Goal: Task Accomplishment & Management: Use online tool/utility

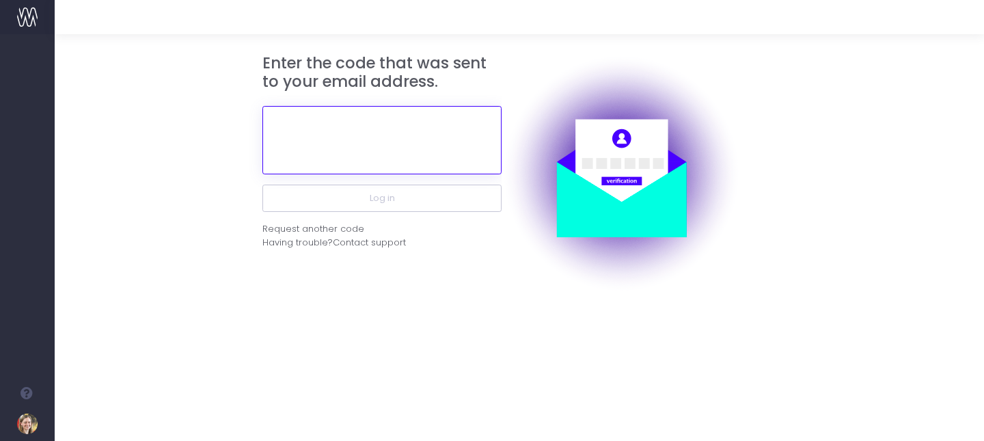
click at [329, 117] on input "text" at bounding box center [381, 140] width 239 height 68
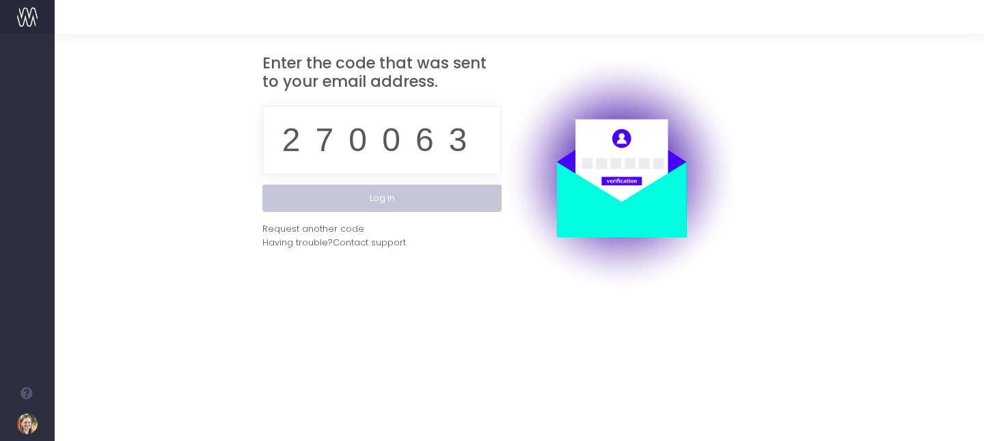
click at [338, 197] on button "Log in" at bounding box center [381, 197] width 239 height 27
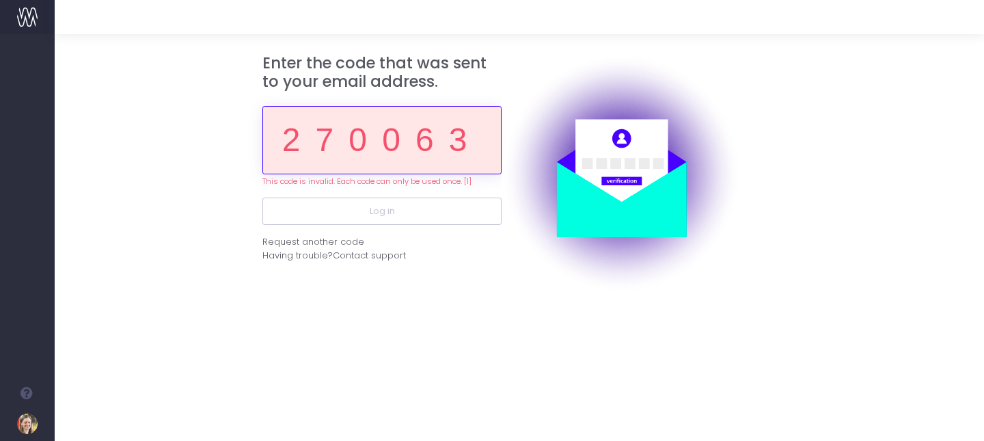
click at [380, 158] on input "270063" at bounding box center [381, 140] width 239 height 68
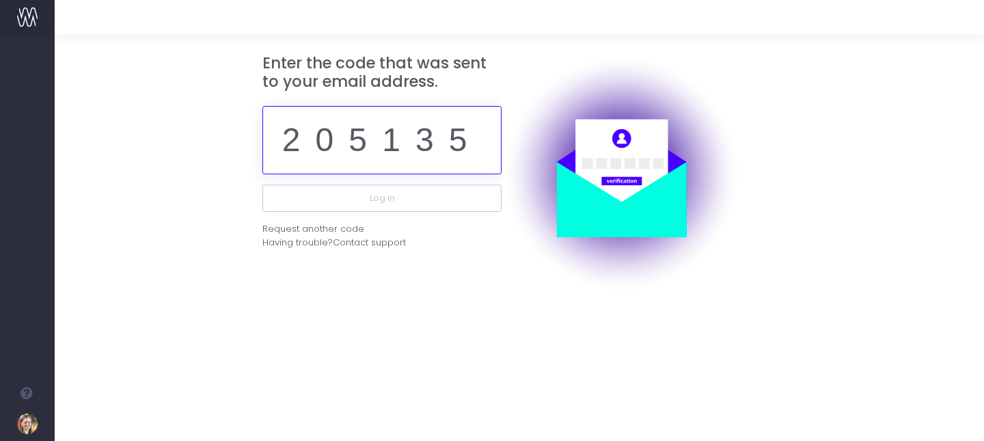
type input "205135"
click at [262, 184] on button "Log in" at bounding box center [381, 197] width 239 height 27
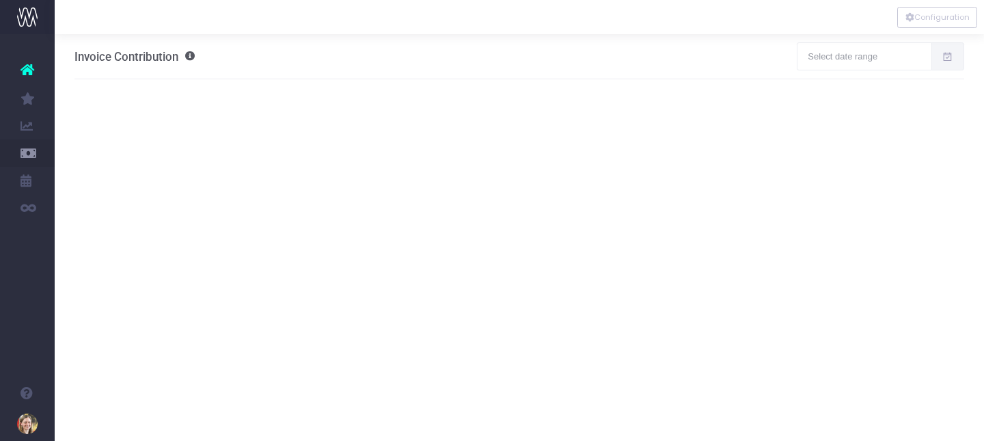
click at [956, 50] on span at bounding box center [947, 55] width 33 height 27
type input "[DATE]"
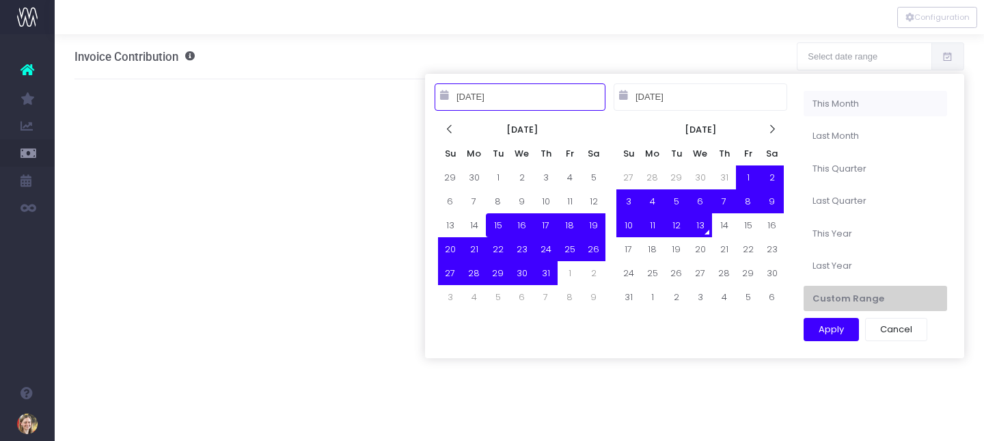
type input "[DATE]"
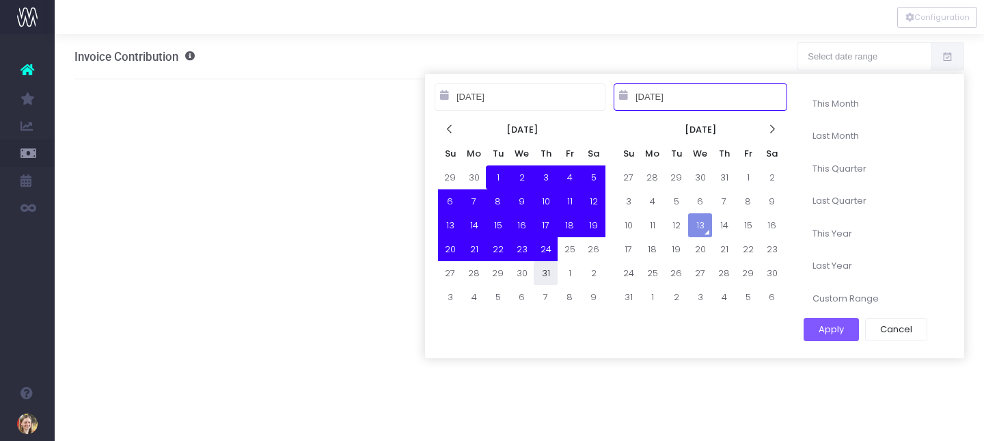
type input "[DATE]"
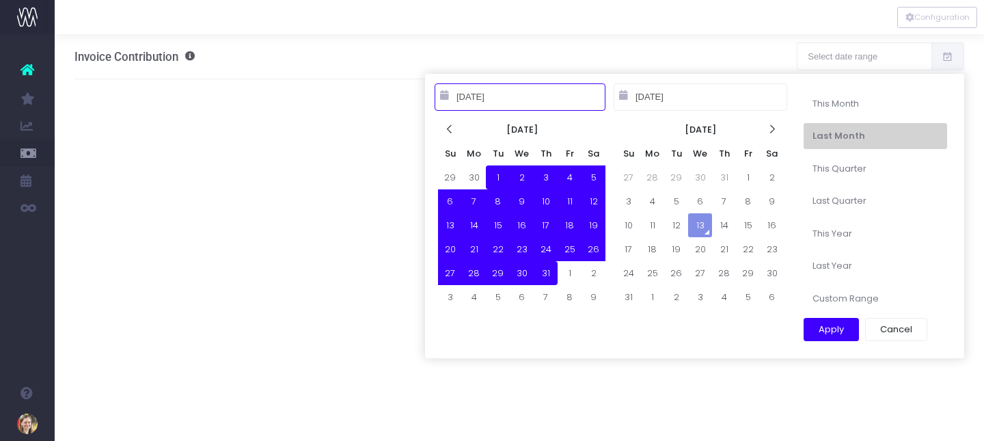
type input "[DATE]"
click at [832, 327] on button "Apply" at bounding box center [830, 329] width 55 height 23
type input "[DATE] – [DATE]"
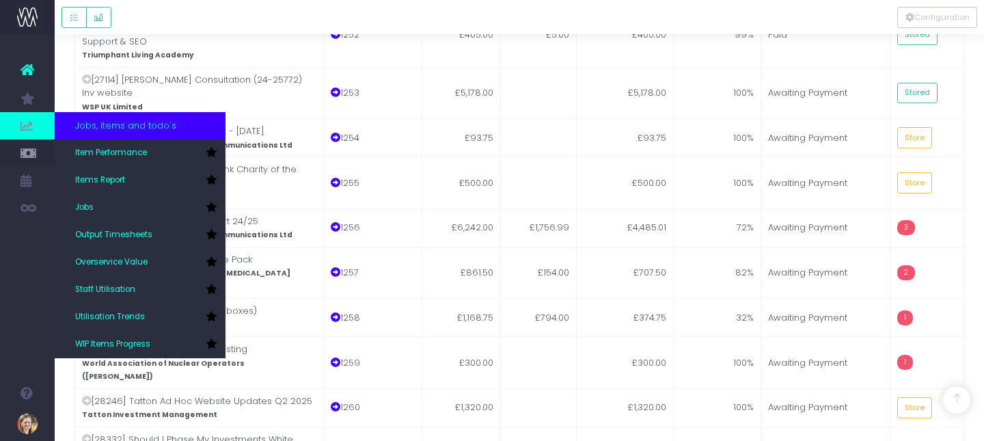
scroll to position [1516, 0]
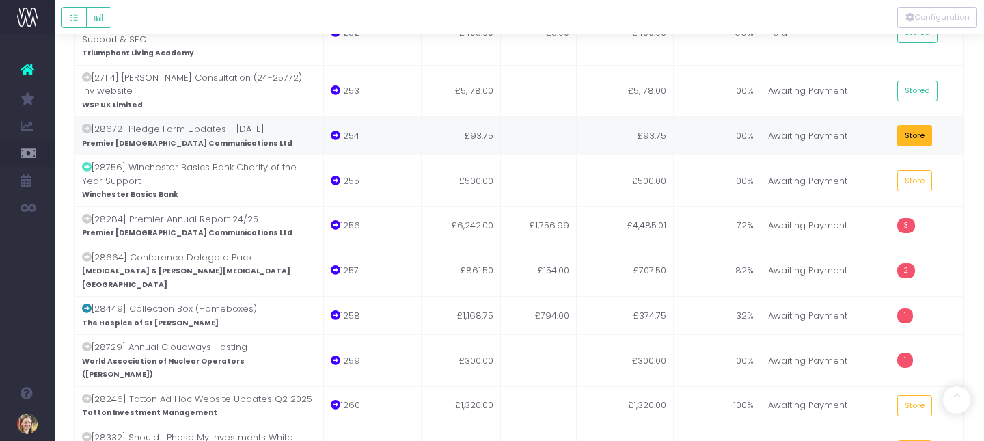
click at [922, 125] on button "Store" at bounding box center [915, 135] width 36 height 21
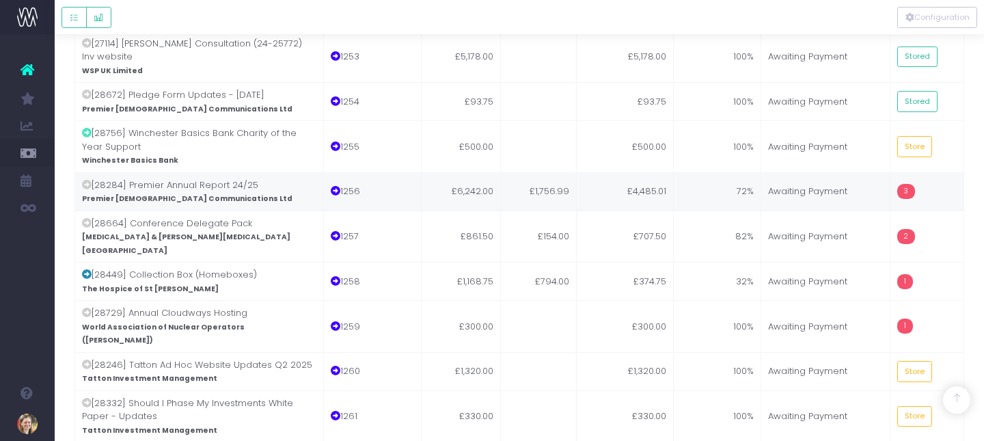
scroll to position [1554, 0]
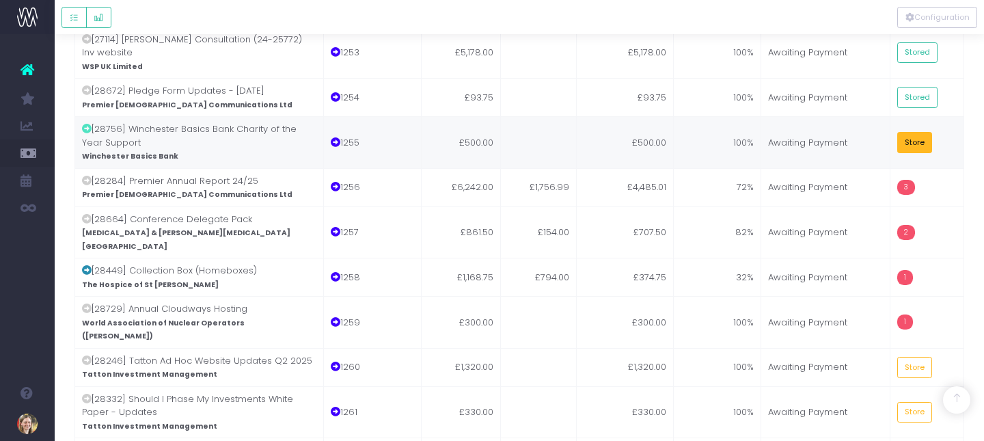
drag, startPoint x: 911, startPoint y: 82, endPoint x: 904, endPoint y: 84, distance: 7.1
click at [911, 132] on button "Store" at bounding box center [915, 142] width 36 height 21
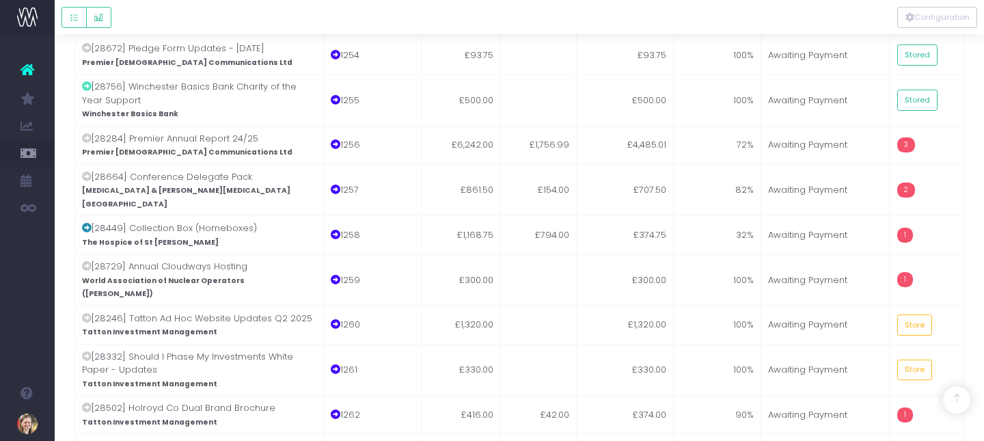
scroll to position [1598, 0]
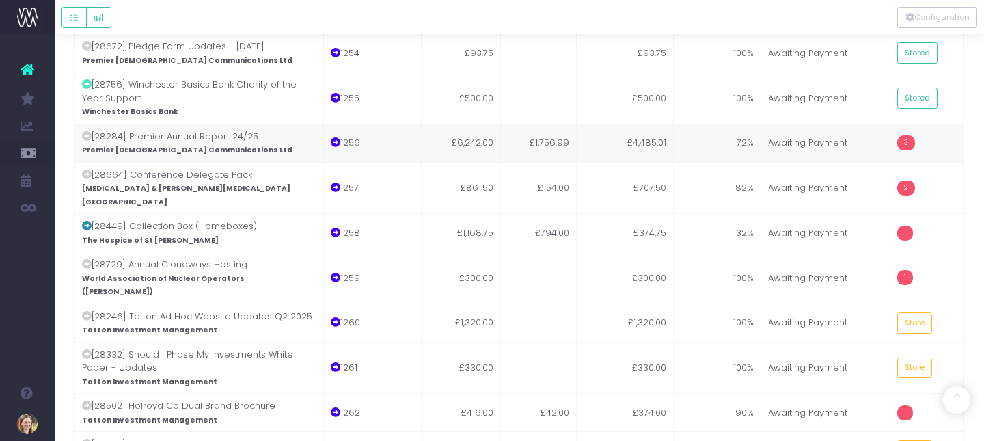
click at [641, 124] on td "£4,485.01" at bounding box center [625, 143] width 97 height 38
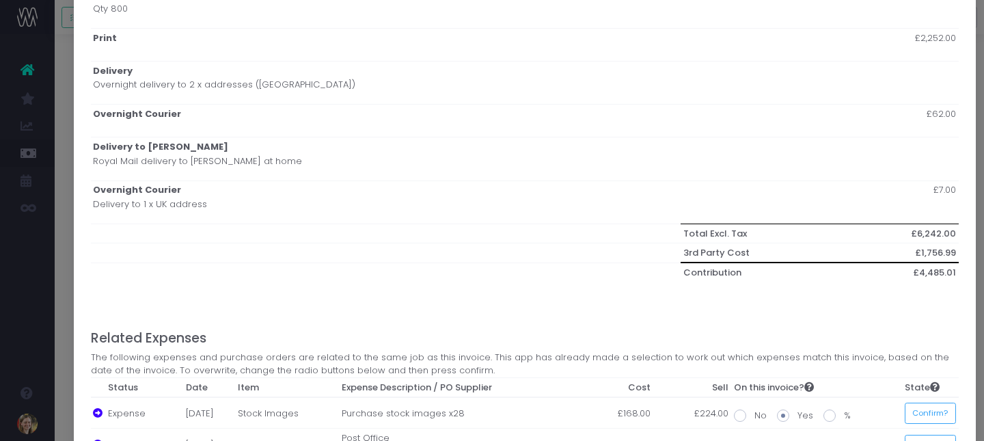
scroll to position [1086, 0]
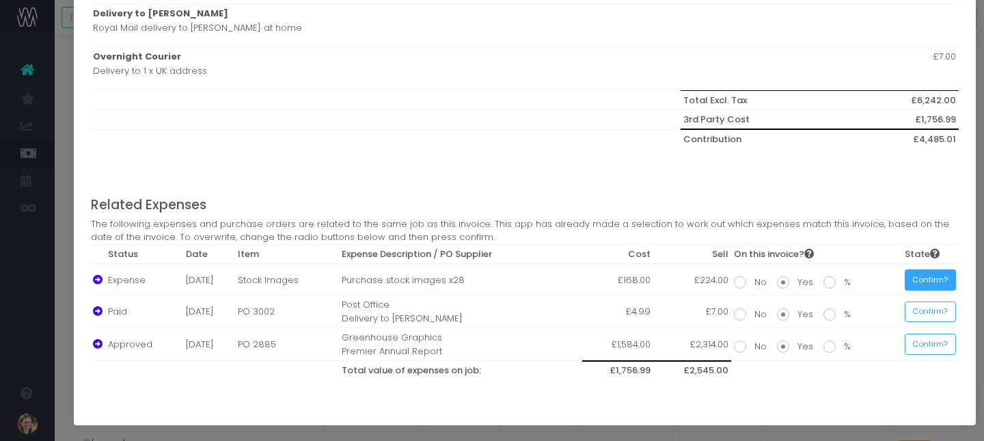
click at [919, 281] on button "Confirm?" at bounding box center [929, 279] width 51 height 21
drag, startPoint x: 922, startPoint y: 305, endPoint x: 928, endPoint y: 316, distance: 13.1
click at [925, 307] on button "Confirm?" at bounding box center [926, 311] width 51 height 21
click at [928, 342] on button "Confirm?" at bounding box center [926, 343] width 51 height 21
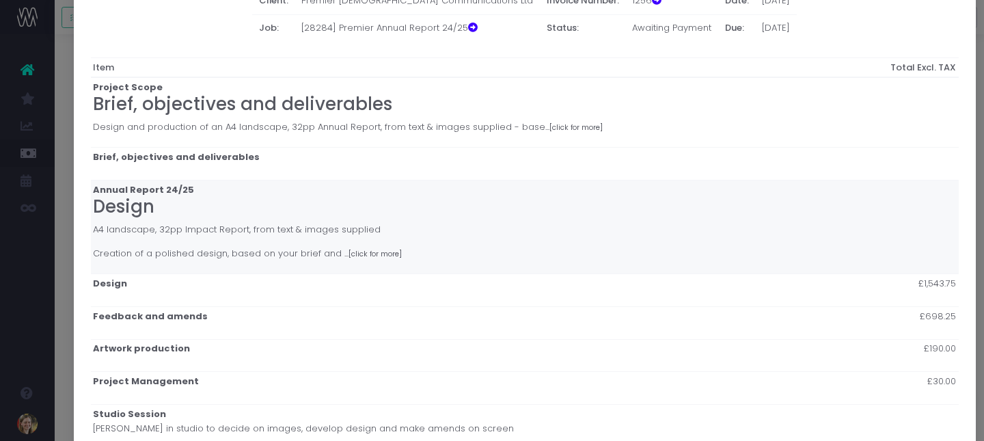
scroll to position [0, 0]
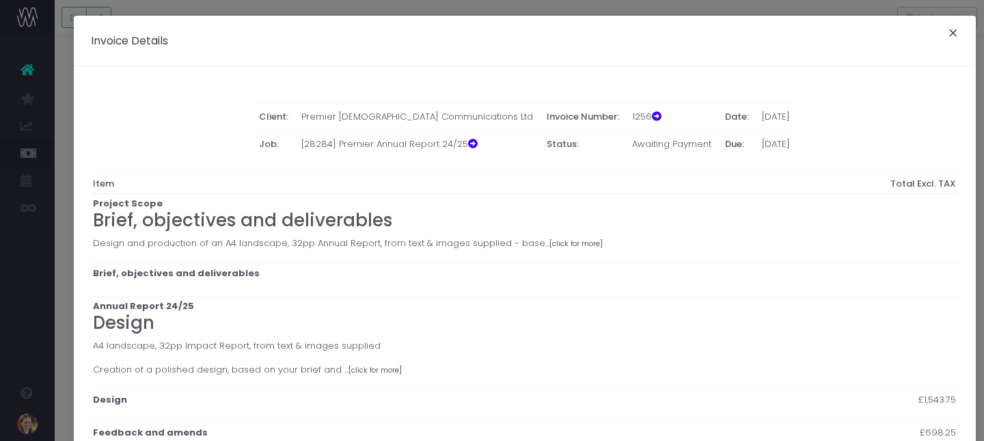
click at [949, 32] on button "×" at bounding box center [953, 35] width 29 height 22
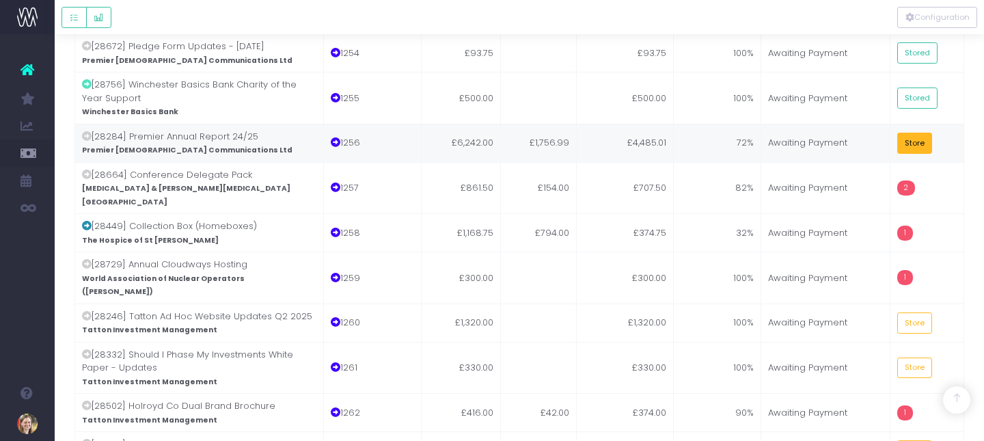
click at [915, 133] on button "Store" at bounding box center [915, 143] width 36 height 21
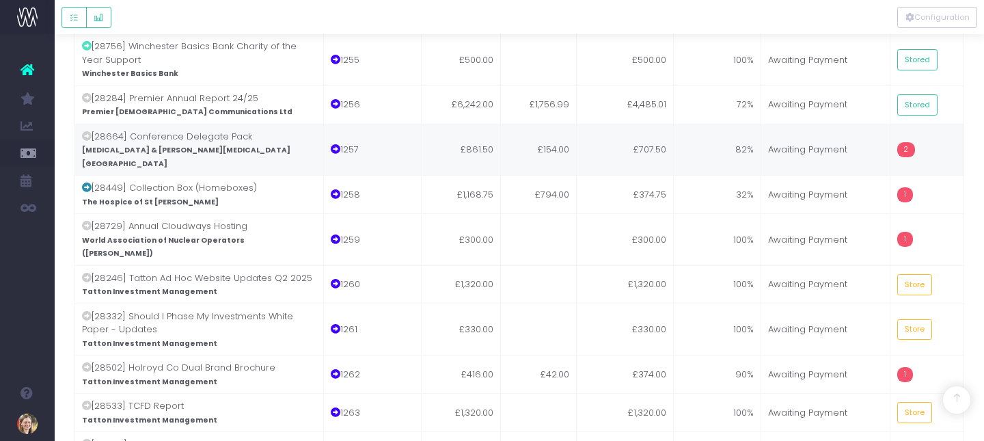
scroll to position [1639, 0]
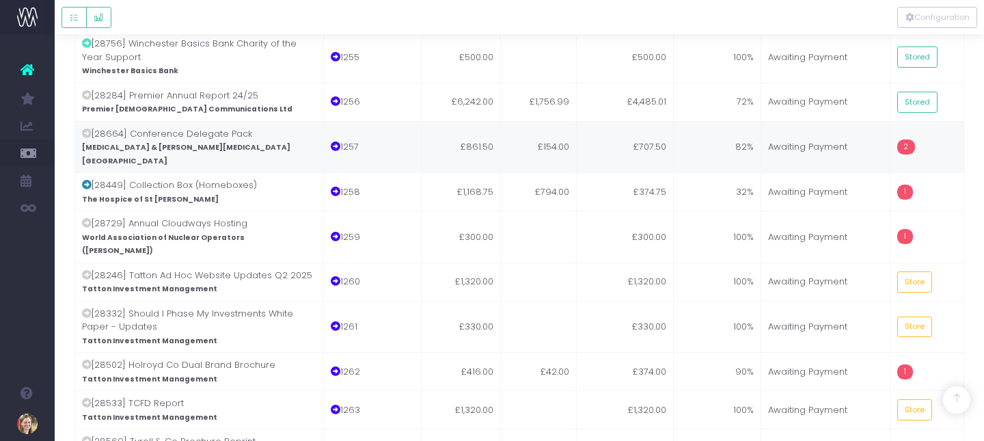
click at [637, 121] on td "£707.50" at bounding box center [625, 147] width 97 height 52
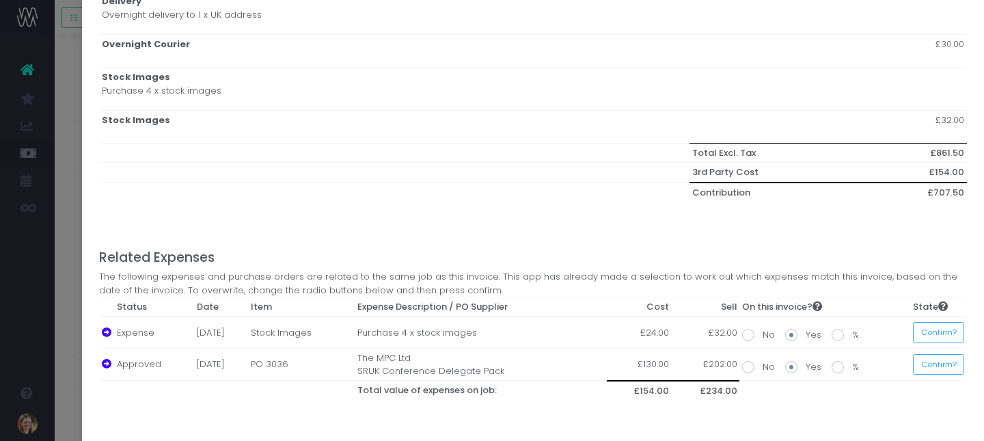
scroll to position [497, 0]
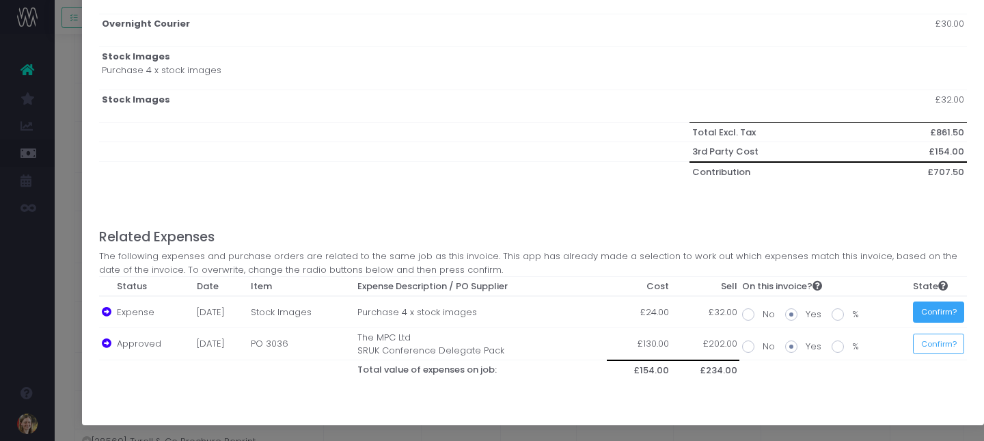
click at [951, 309] on button "Confirm?" at bounding box center [938, 311] width 51 height 21
click at [956, 348] on button "Confirm?" at bounding box center [934, 343] width 51 height 21
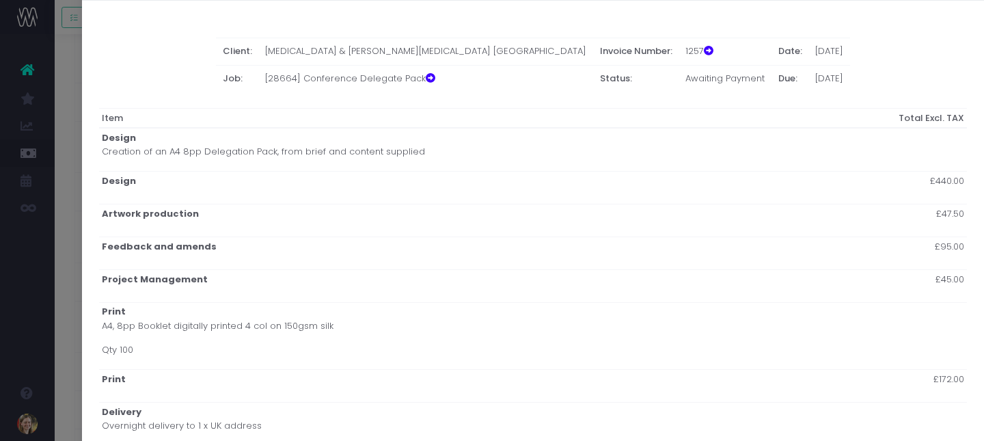
scroll to position [0, 0]
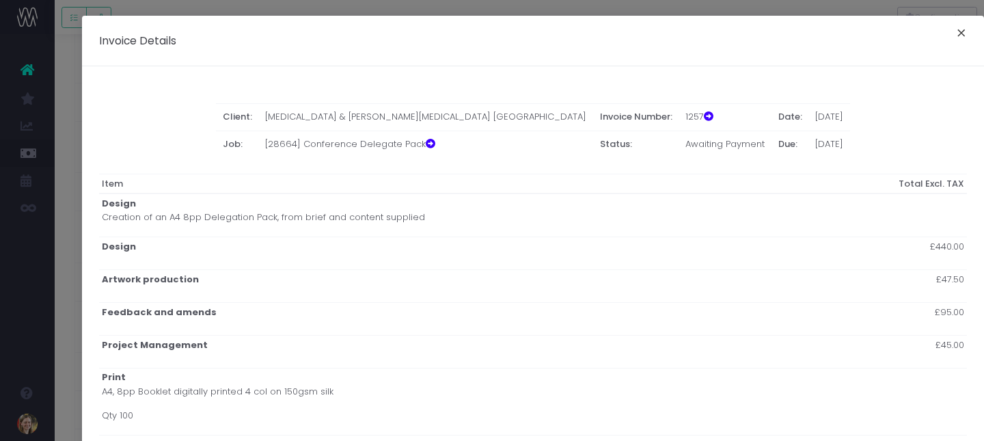
click at [962, 29] on button "×" at bounding box center [961, 35] width 29 height 22
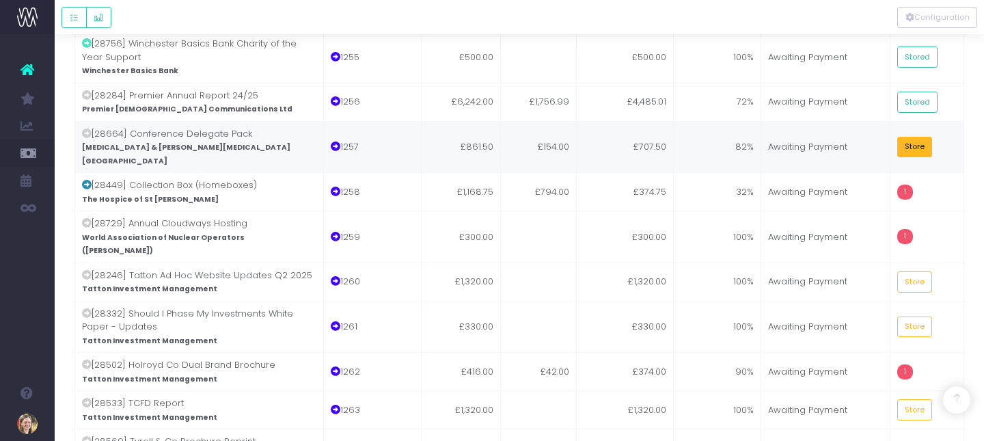
click at [909, 137] on button "Store" at bounding box center [915, 147] width 36 height 21
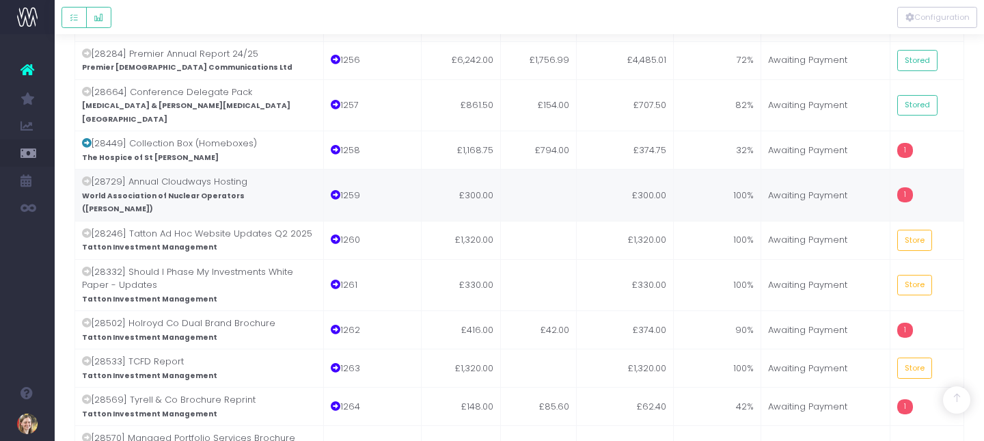
scroll to position [1686, 0]
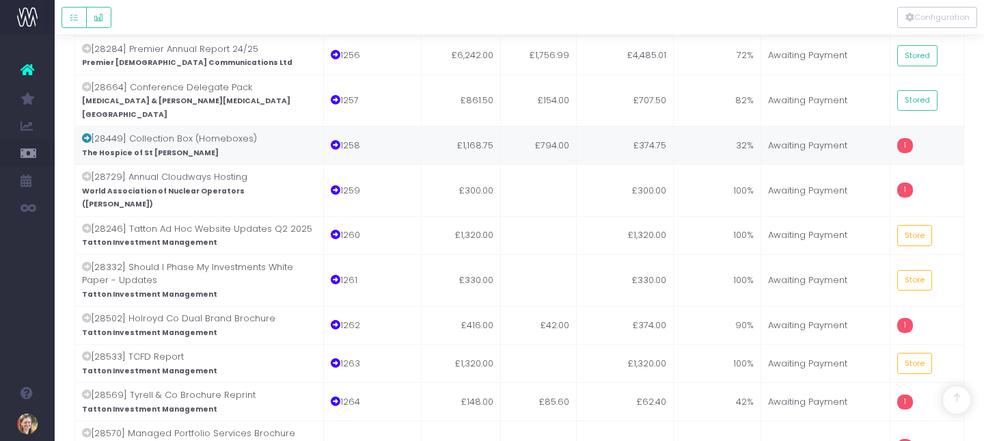
click at [546, 126] on td "£794.00" at bounding box center [539, 145] width 76 height 38
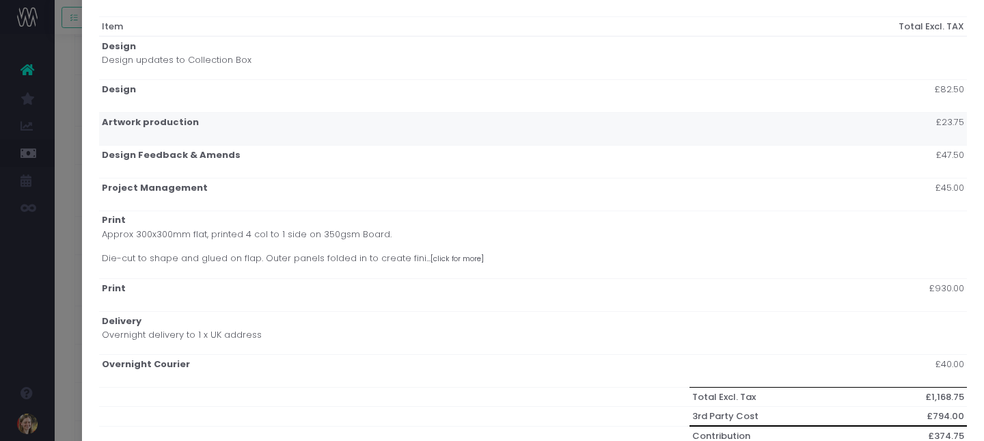
scroll to position [390, 0]
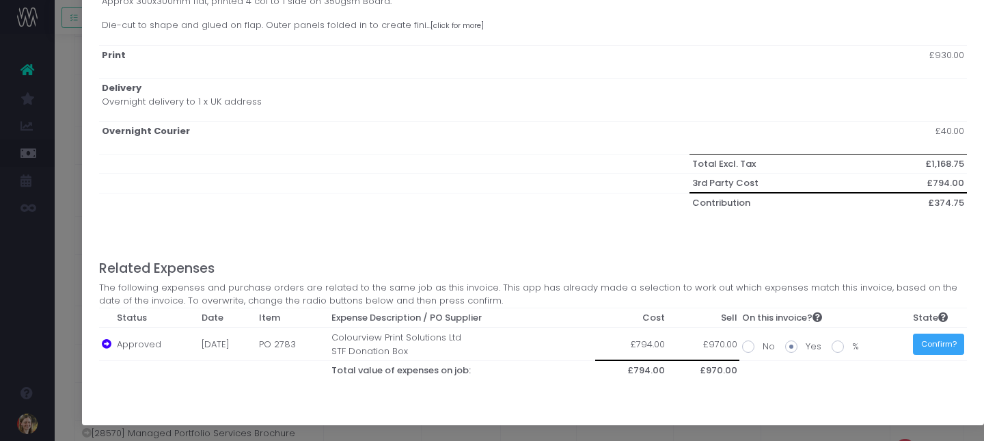
click at [927, 343] on button "Confirm?" at bounding box center [938, 343] width 51 height 21
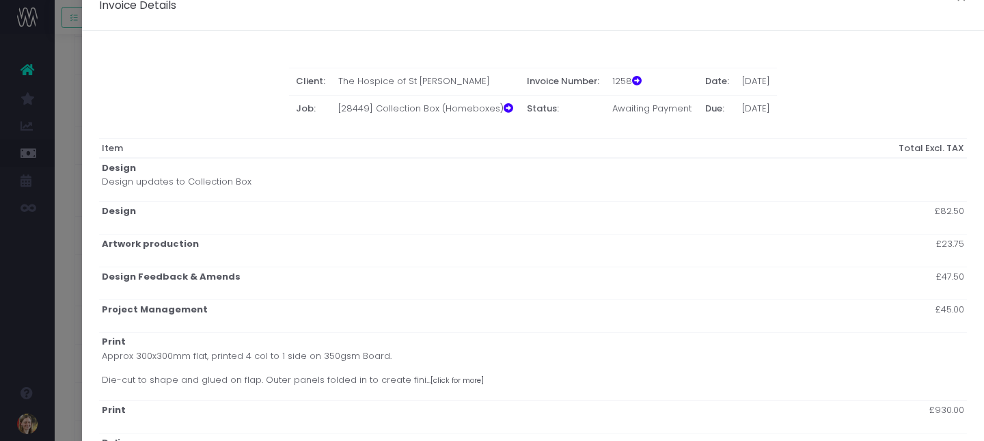
scroll to position [0, 0]
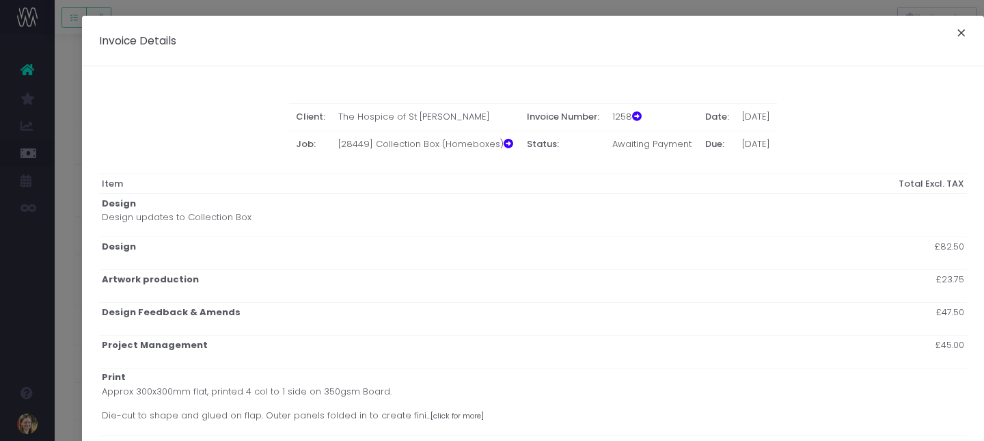
click at [955, 33] on button "×" at bounding box center [961, 35] width 29 height 22
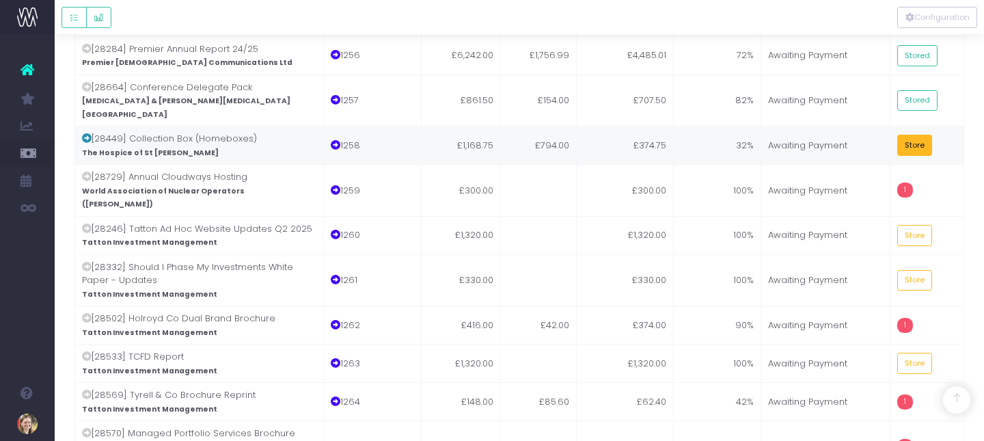
click at [906, 135] on button "Store" at bounding box center [915, 145] width 36 height 21
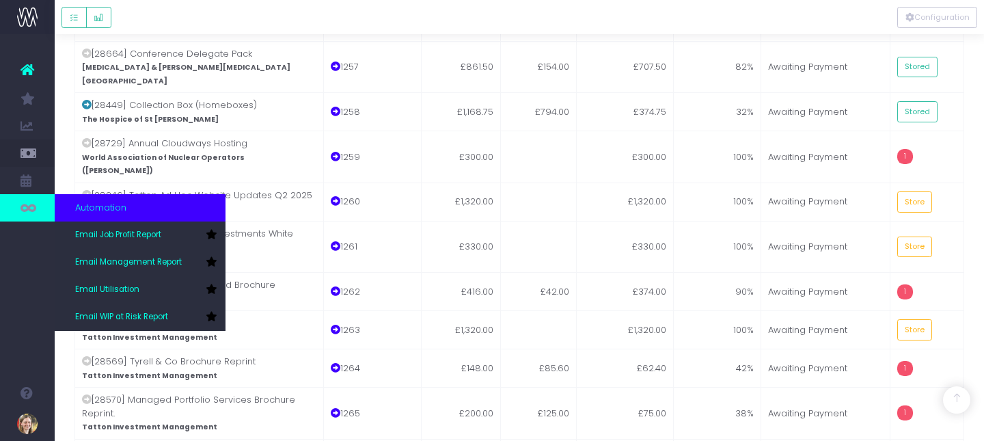
scroll to position [1721, 0]
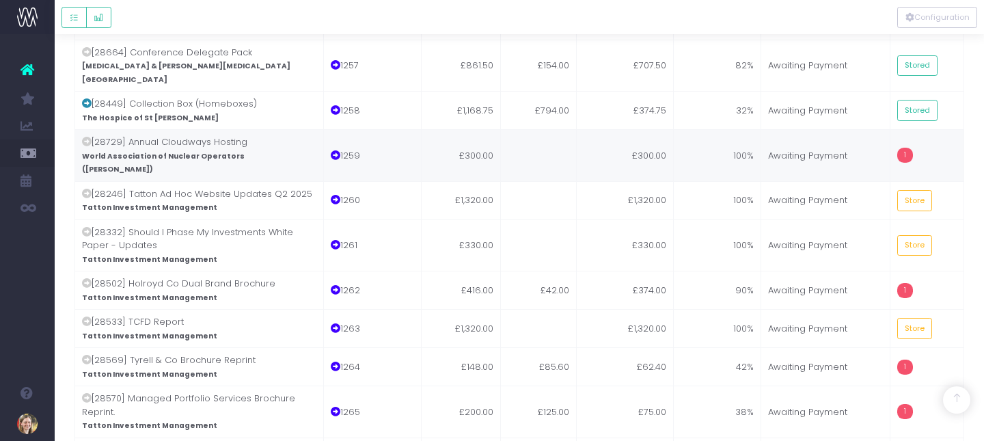
click at [778, 129] on td "Awaiting Payment" at bounding box center [825, 155] width 129 height 52
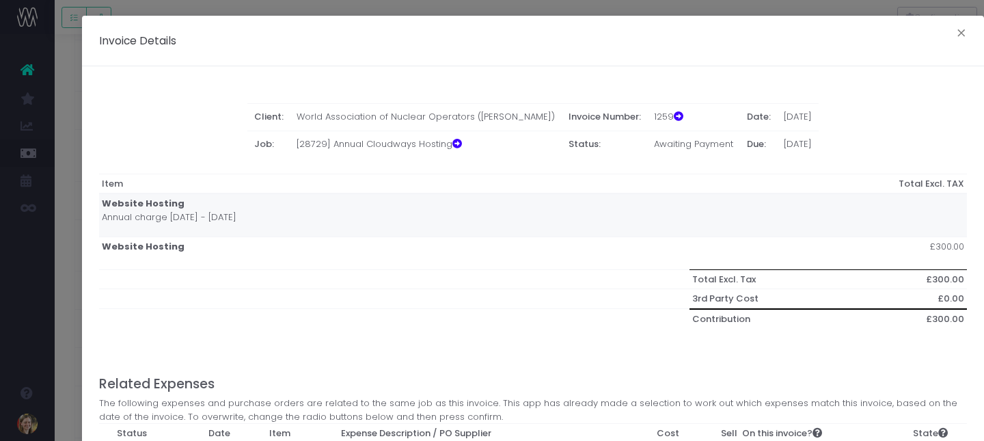
scroll to position [115, 0]
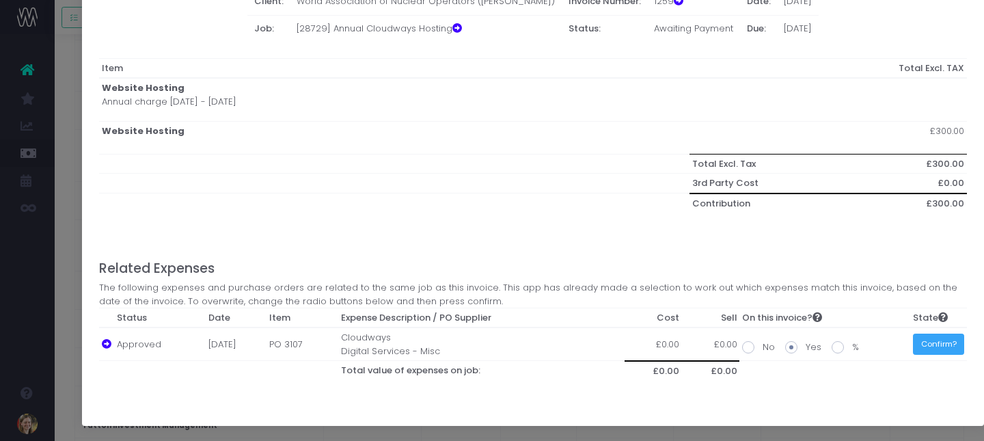
click at [927, 352] on button "Confirm?" at bounding box center [938, 343] width 51 height 21
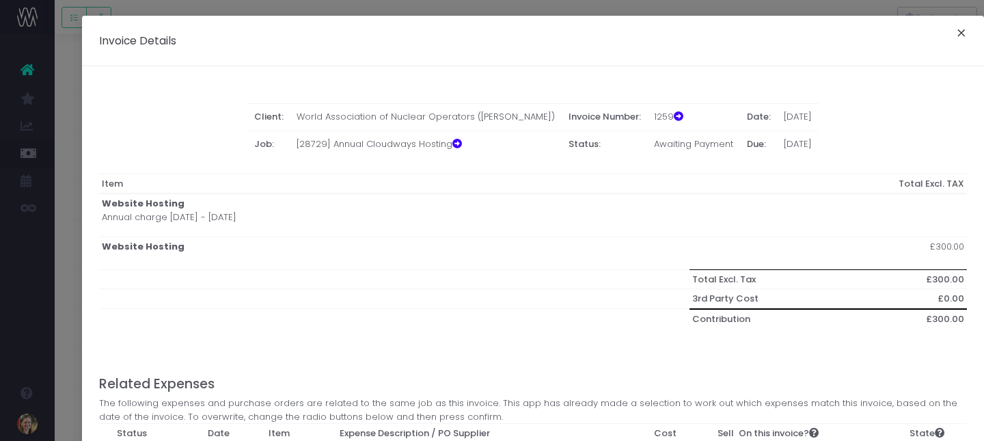
click at [964, 38] on button "×" at bounding box center [961, 35] width 29 height 22
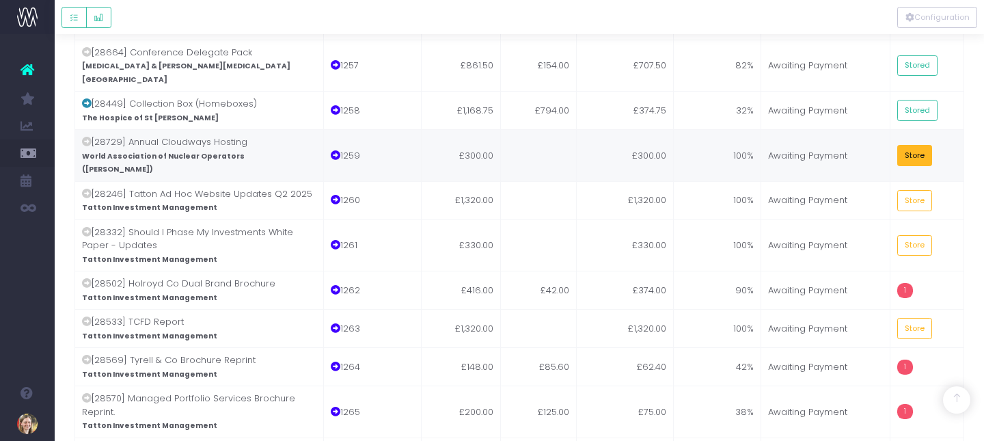
click at [917, 145] on button "Store" at bounding box center [915, 155] width 36 height 21
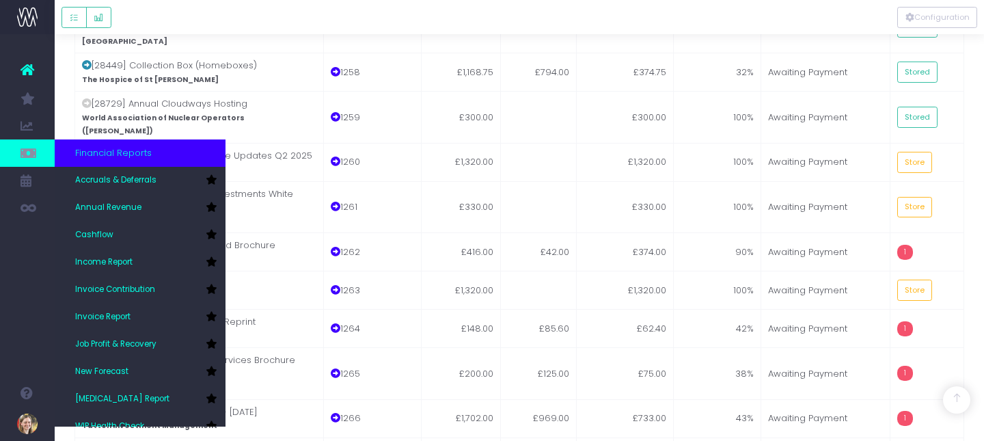
scroll to position [1761, 0]
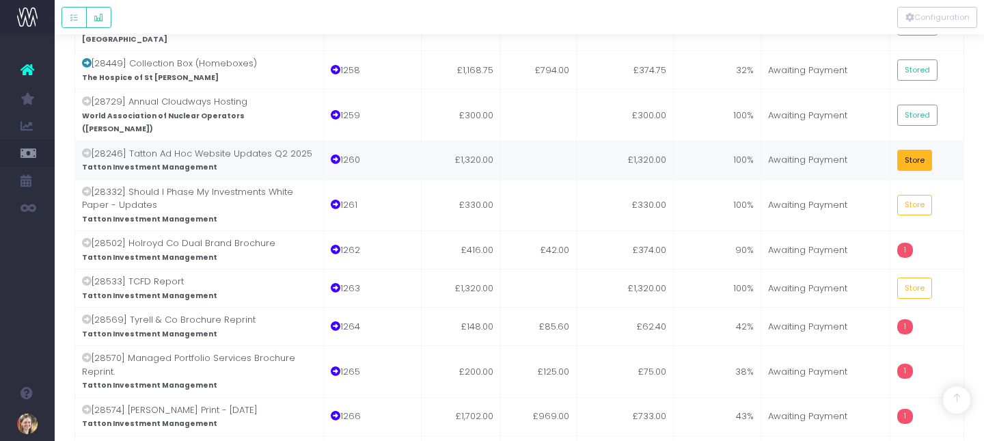
click at [915, 150] on button "Store" at bounding box center [915, 160] width 36 height 21
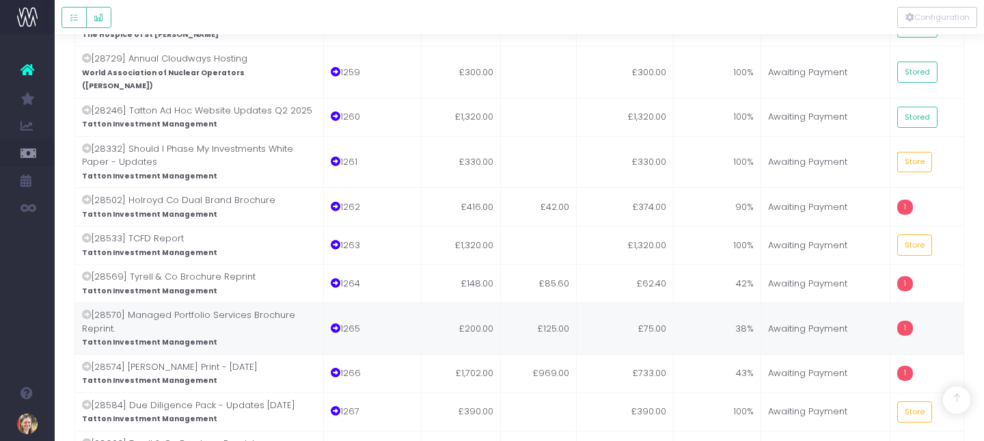
scroll to position [1795, 0]
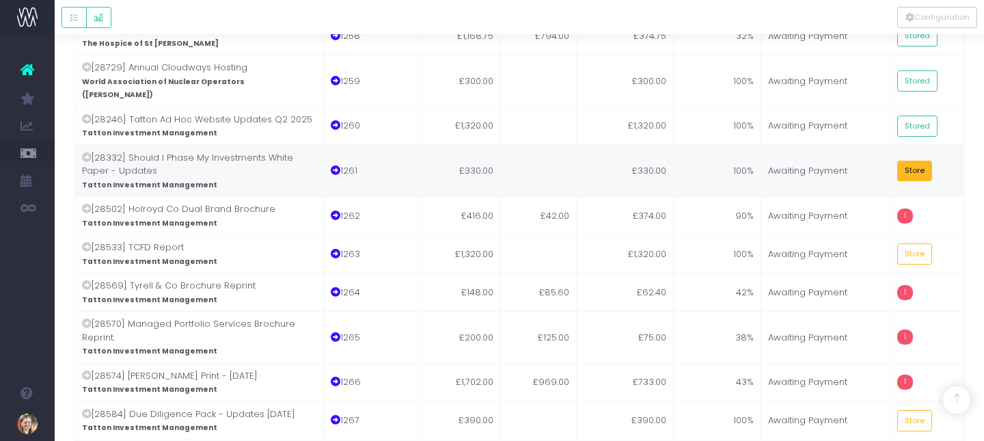
drag, startPoint x: 912, startPoint y: 82, endPoint x: 904, endPoint y: 85, distance: 8.6
click at [912, 161] on button "Store" at bounding box center [915, 171] width 36 height 21
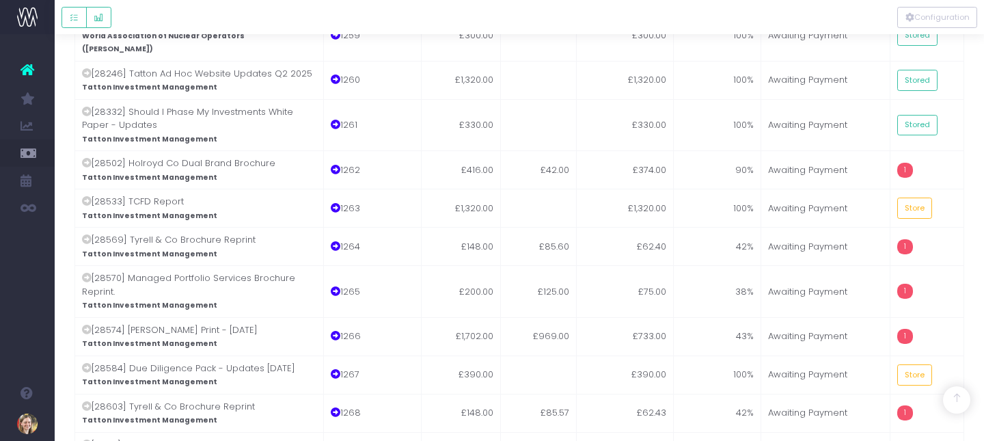
scroll to position [1846, 0]
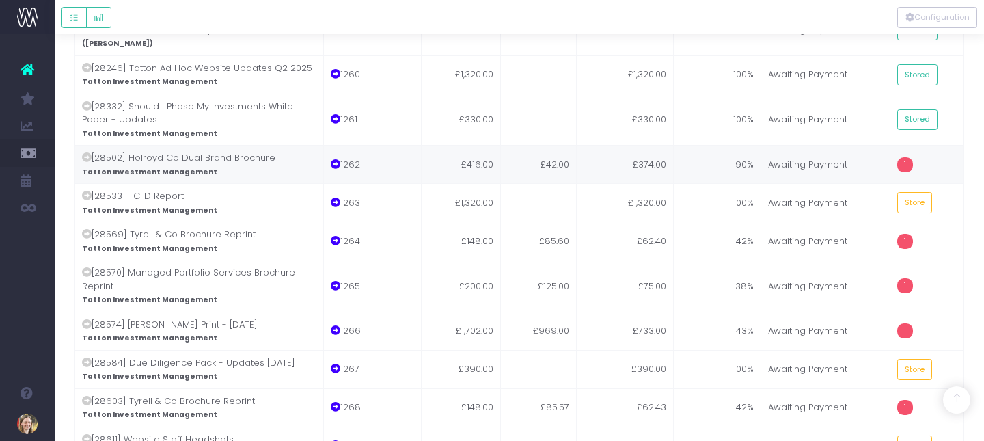
click at [551, 145] on td "£42.00" at bounding box center [539, 164] width 76 height 38
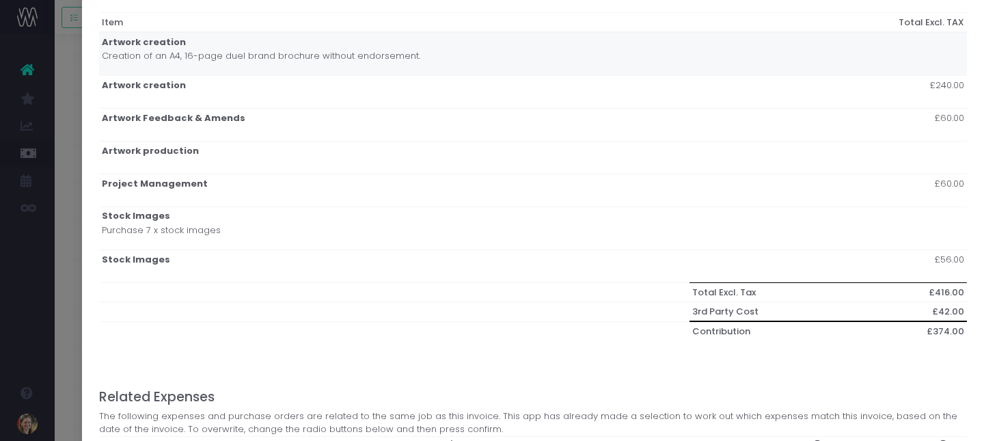
scroll to position [288, 0]
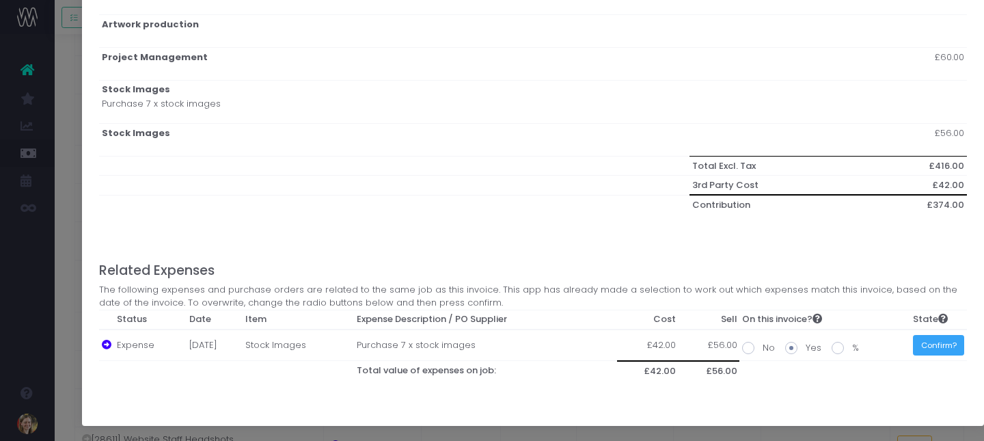
click at [944, 343] on button "Confirm?" at bounding box center [938, 345] width 51 height 21
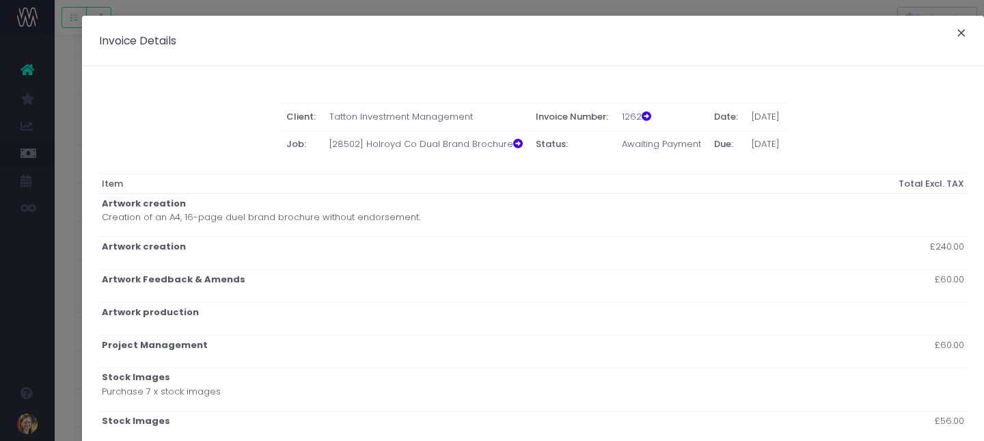
click at [960, 33] on button "×" at bounding box center [961, 35] width 29 height 22
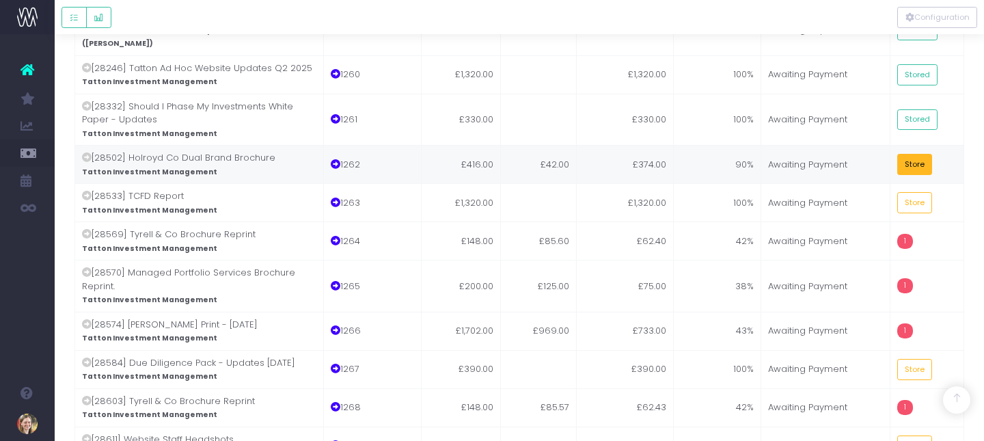
click at [915, 154] on button "Store" at bounding box center [915, 164] width 36 height 21
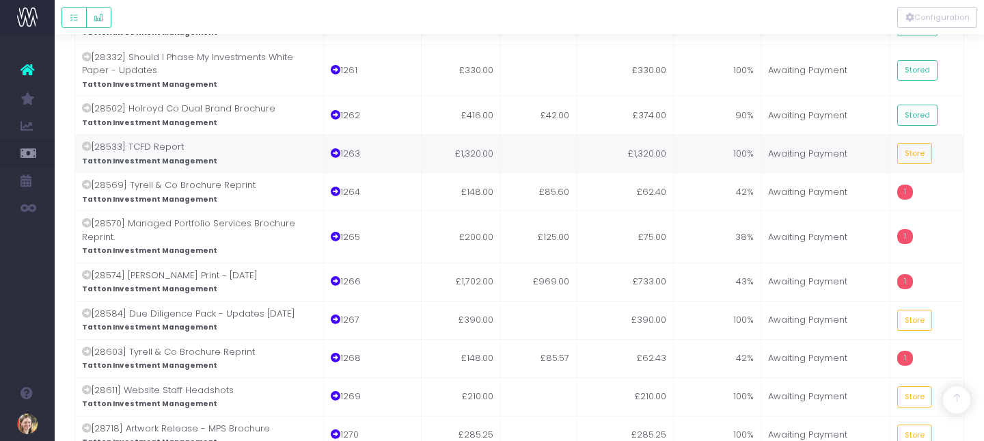
scroll to position [1896, 0]
click at [905, 142] on button "Store" at bounding box center [915, 152] width 36 height 21
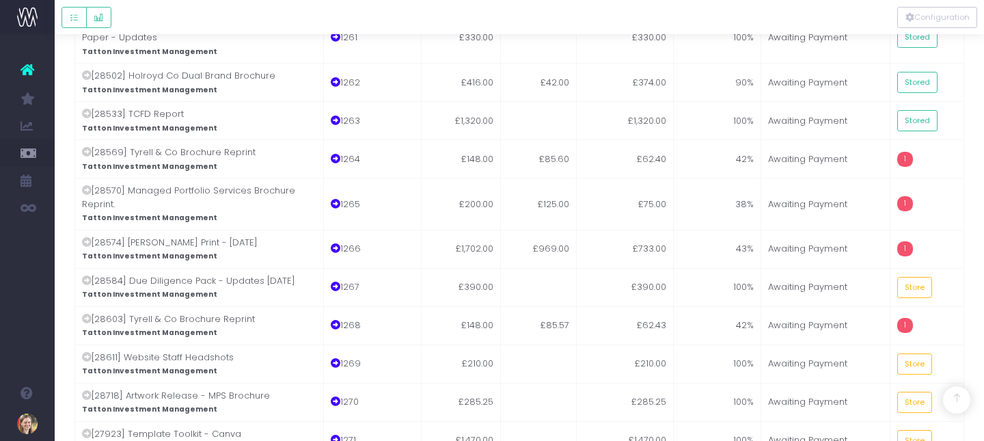
scroll to position [1930, 0]
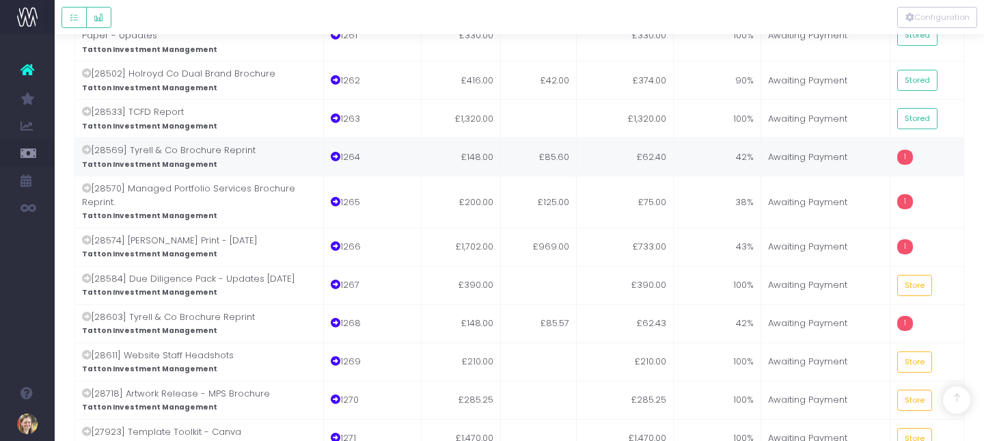
click at [553, 137] on td "£85.60" at bounding box center [539, 156] width 76 height 38
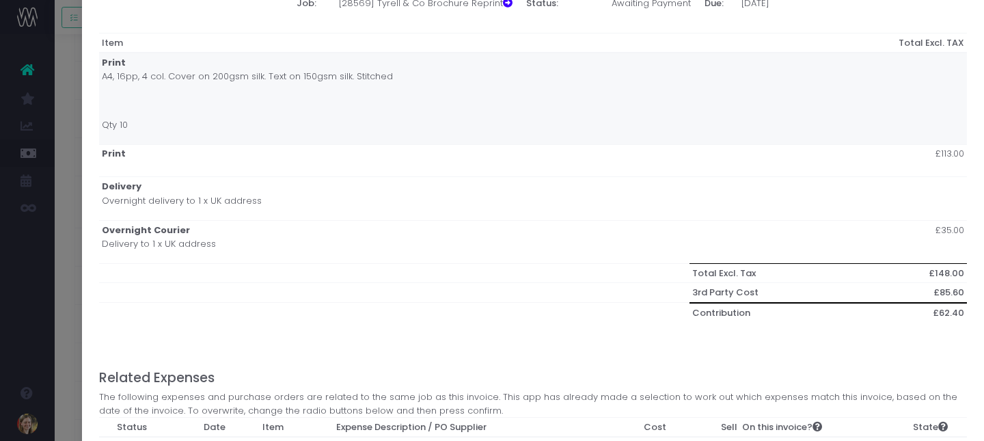
scroll to position [250, 0]
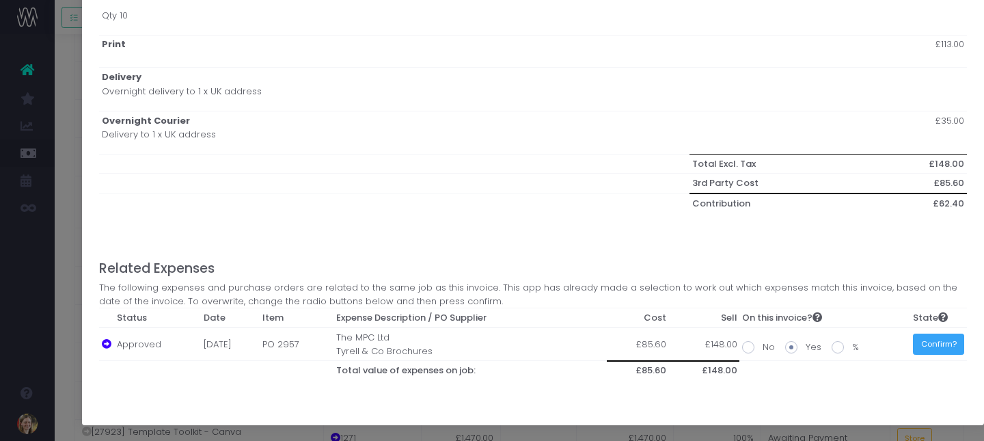
click at [929, 342] on button "Confirm?" at bounding box center [938, 343] width 51 height 21
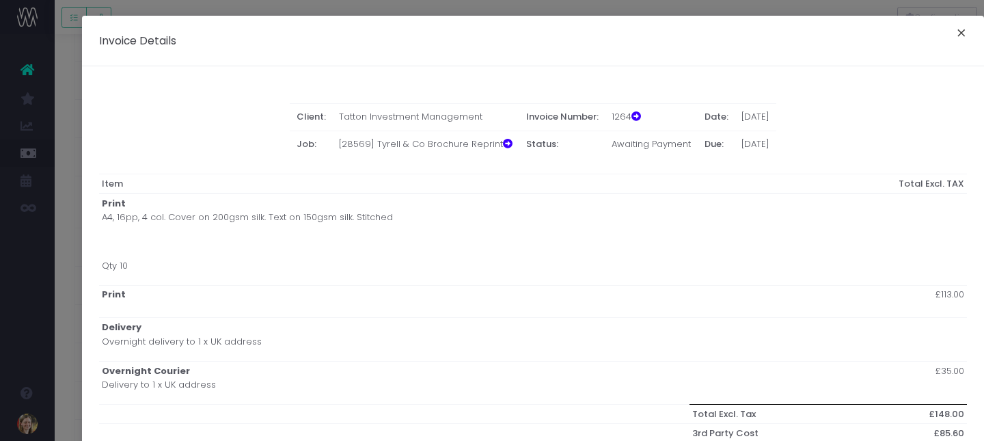
click at [969, 36] on button "×" at bounding box center [961, 35] width 29 height 22
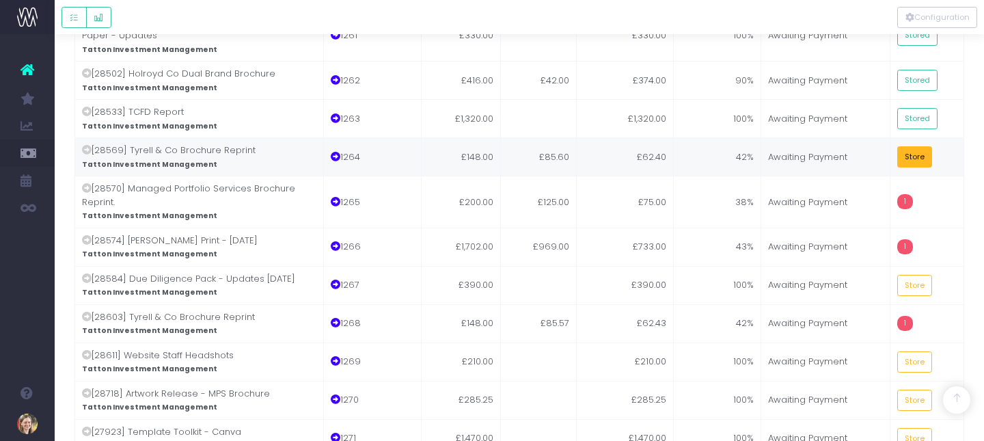
click at [925, 146] on button "Store" at bounding box center [915, 156] width 36 height 21
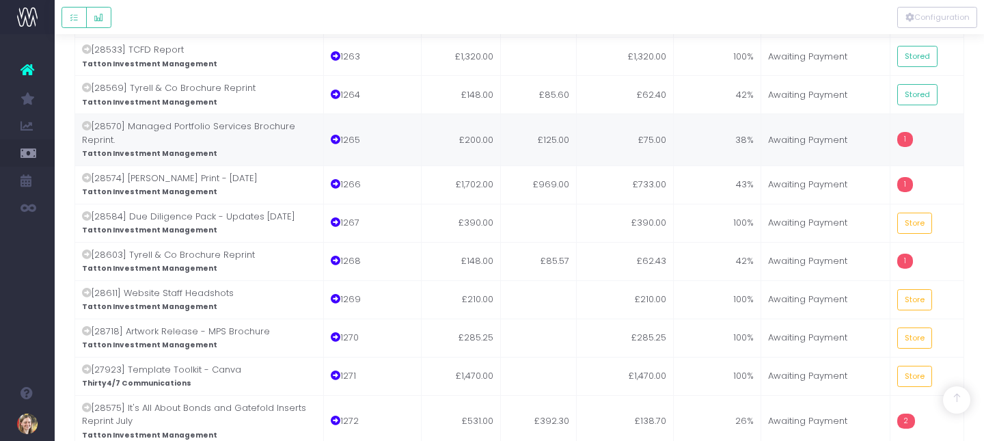
scroll to position [1971, 0]
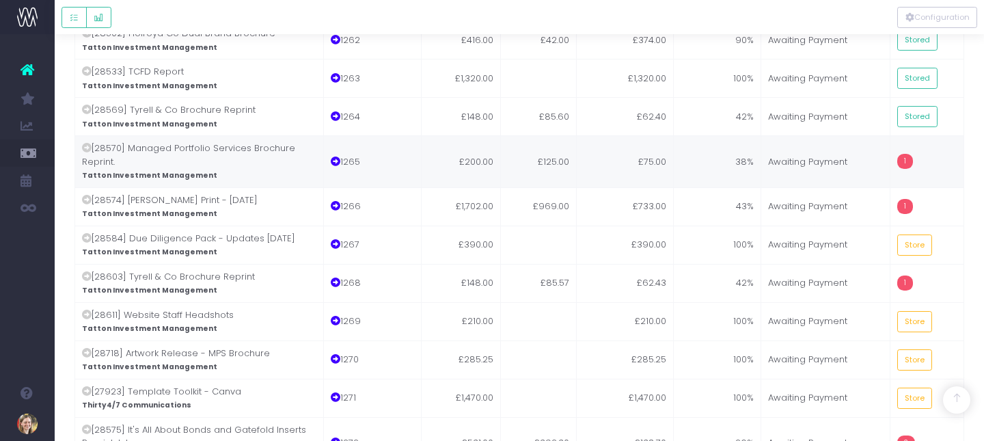
click at [549, 135] on td "£125.00" at bounding box center [539, 161] width 76 height 52
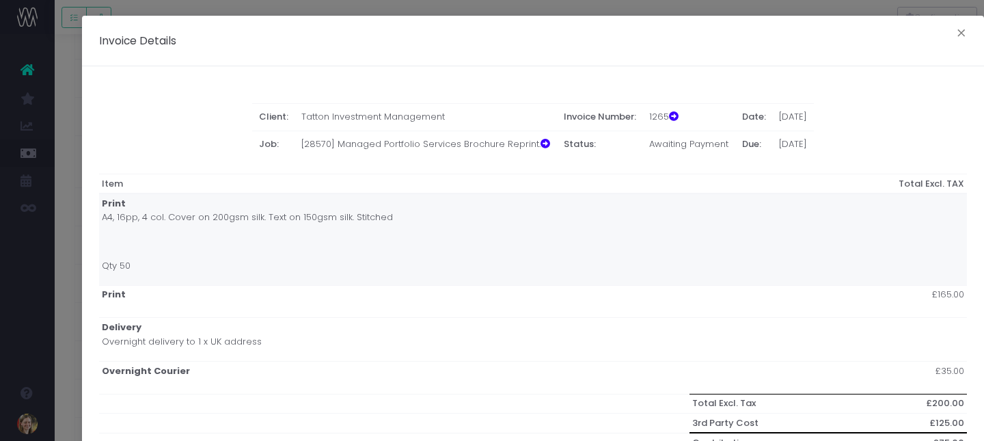
scroll to position [240, 0]
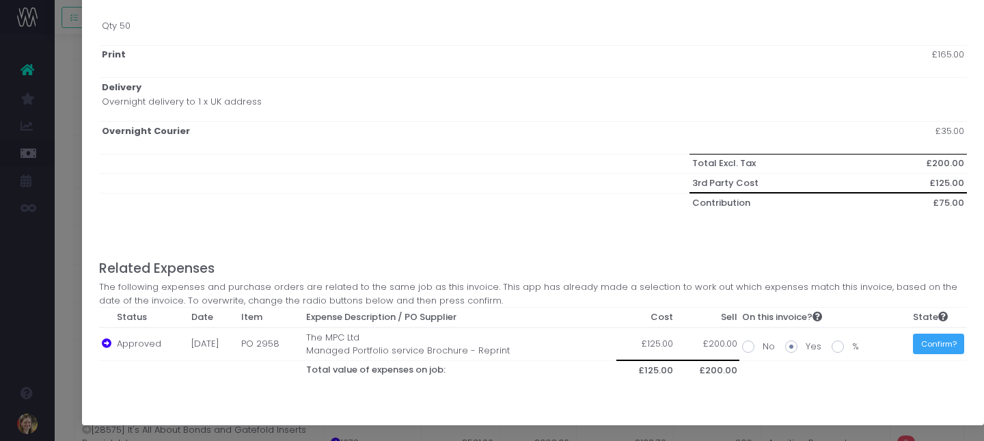
click at [922, 346] on button "Confirm?" at bounding box center [938, 343] width 51 height 21
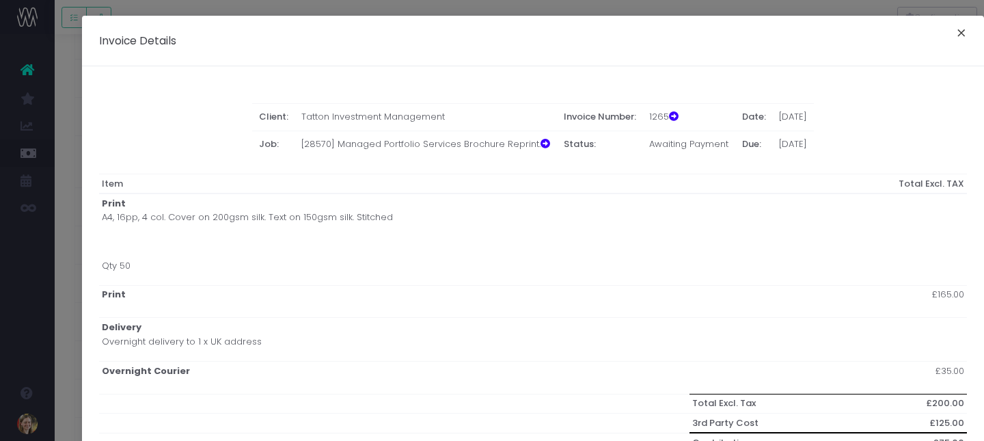
click at [957, 33] on button "×" at bounding box center [961, 35] width 29 height 22
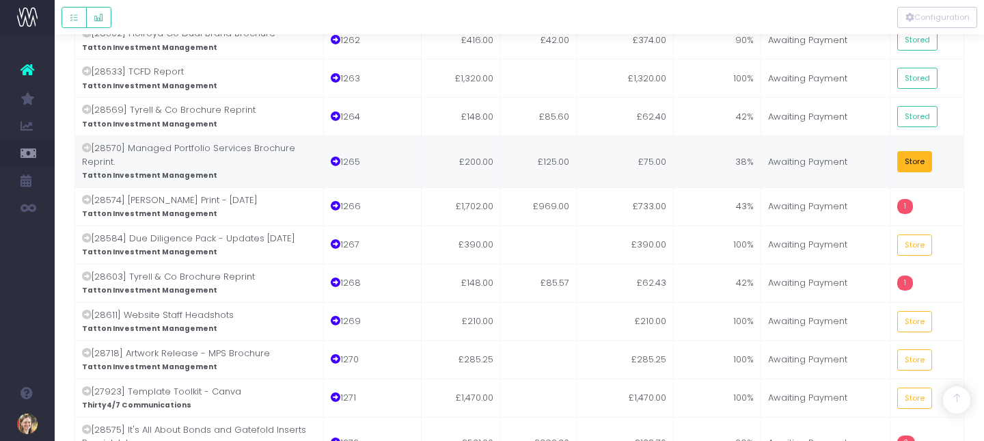
click at [912, 151] on button "Store" at bounding box center [915, 161] width 36 height 21
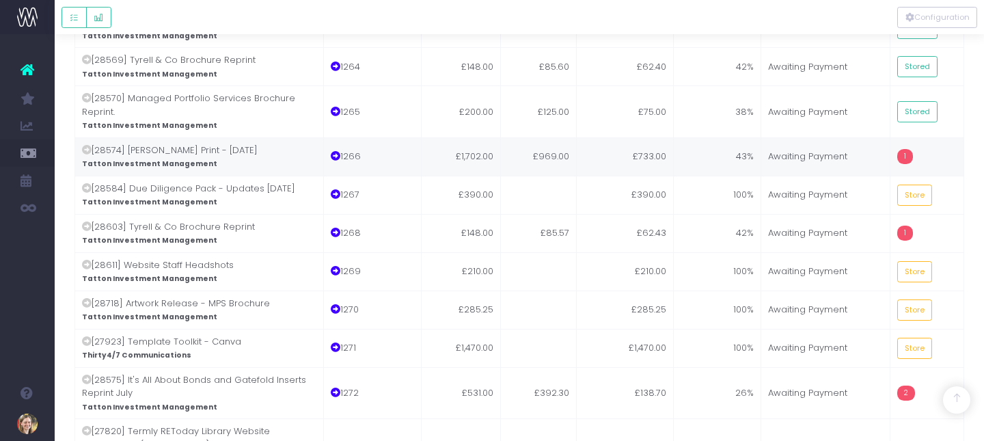
scroll to position [2021, 0]
click at [562, 137] on td "£969.00" at bounding box center [539, 156] width 76 height 38
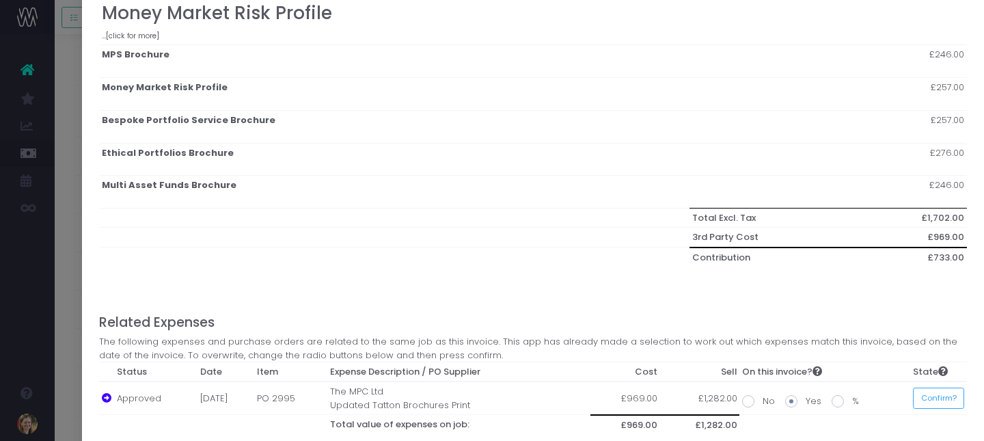
scroll to position [443, 0]
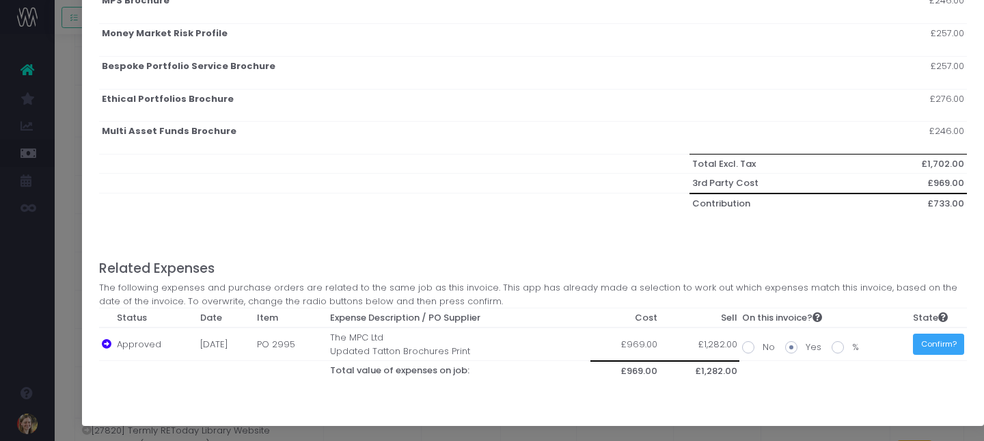
click at [932, 348] on button "Confirm?" at bounding box center [938, 343] width 51 height 21
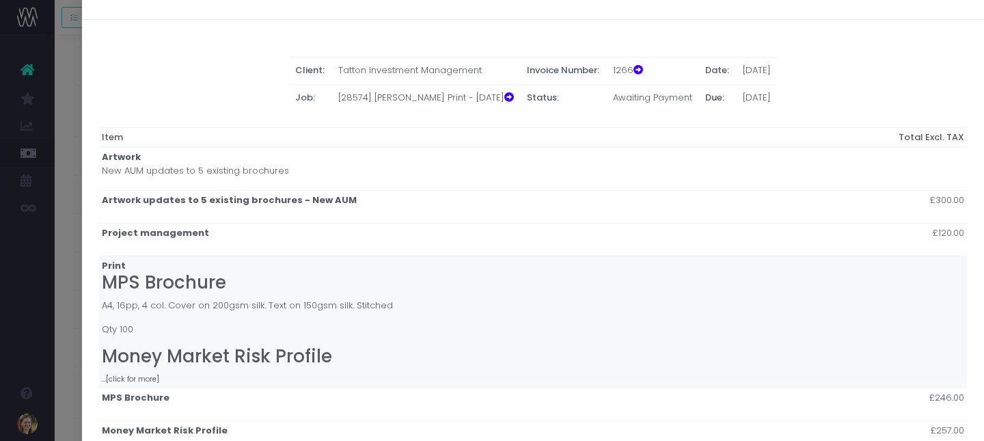
scroll to position [0, 0]
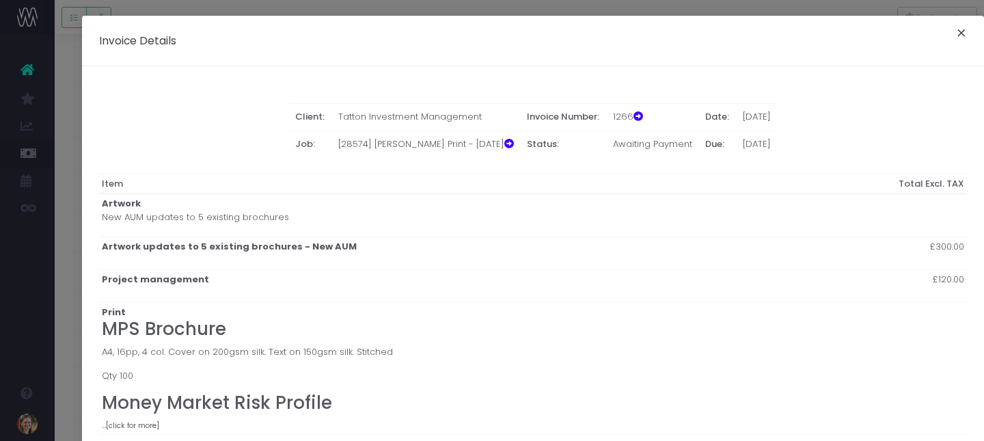
click at [964, 36] on button "×" at bounding box center [961, 35] width 29 height 22
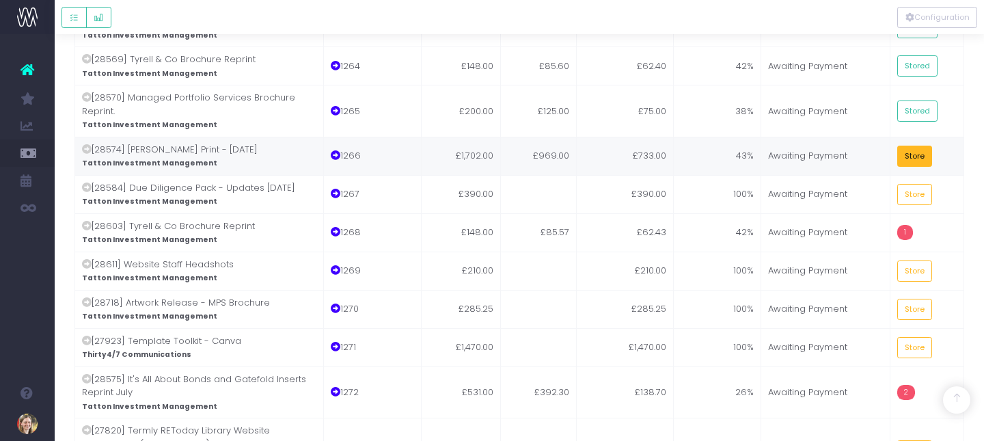
click at [908, 145] on button "Store" at bounding box center [915, 155] width 36 height 21
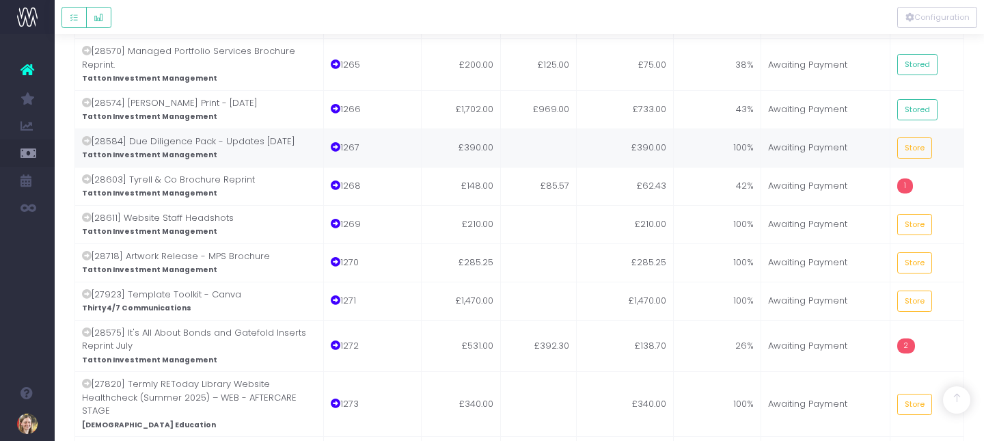
scroll to position [2070, 0]
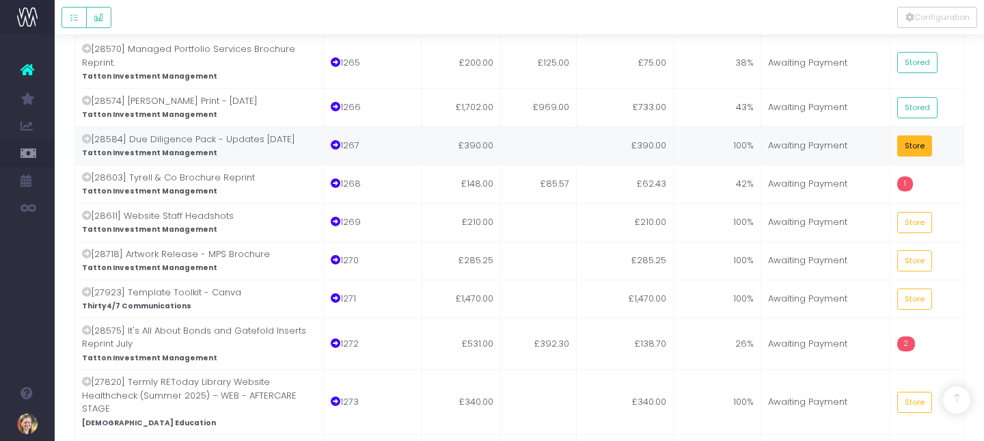
click at [907, 135] on button "Store" at bounding box center [915, 145] width 36 height 21
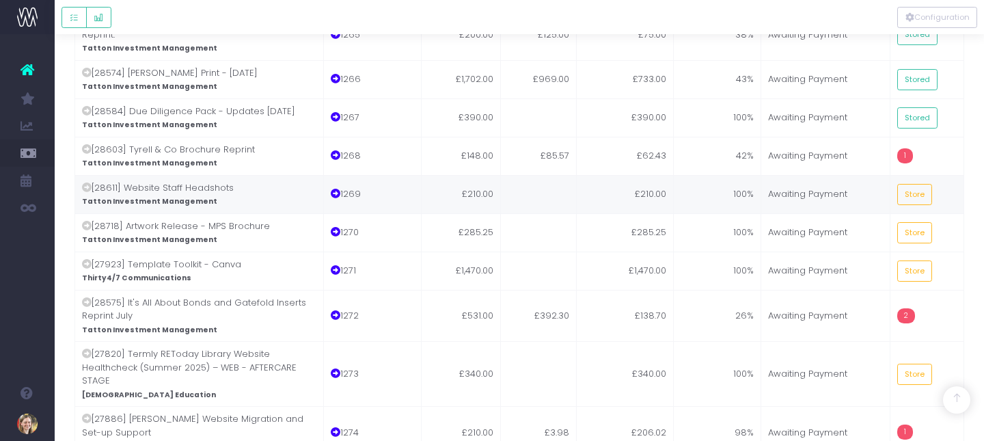
scroll to position [2101, 0]
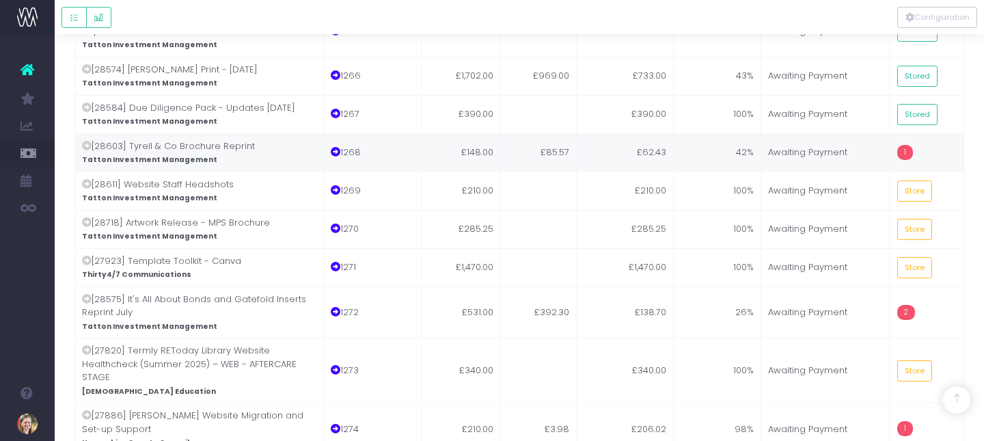
click at [573, 133] on td "£85.57" at bounding box center [539, 152] width 76 height 38
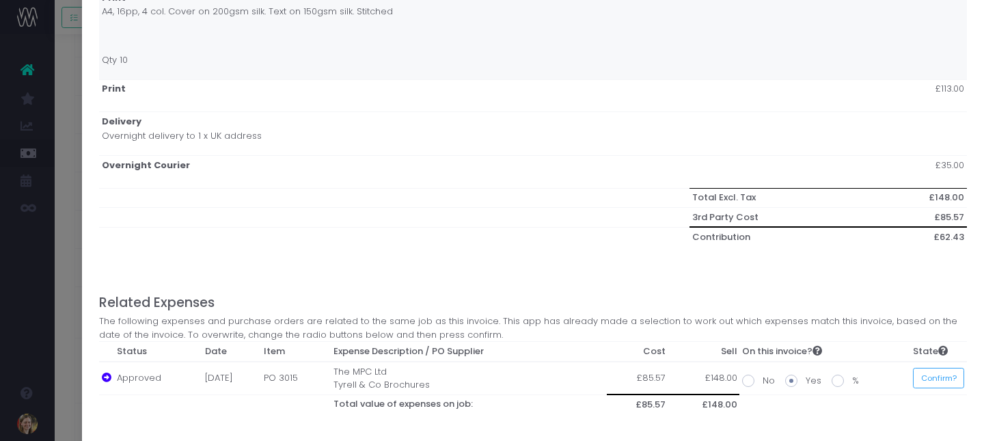
scroll to position [240, 0]
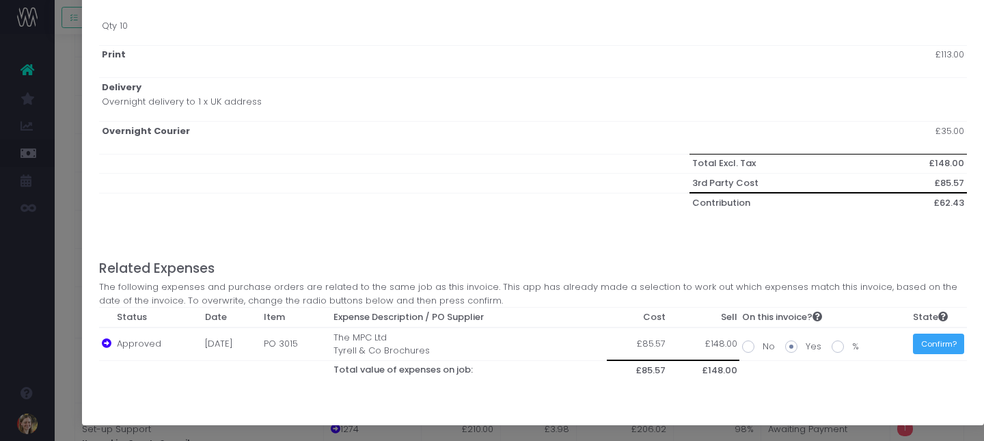
click at [952, 346] on button "Confirm?" at bounding box center [938, 343] width 51 height 21
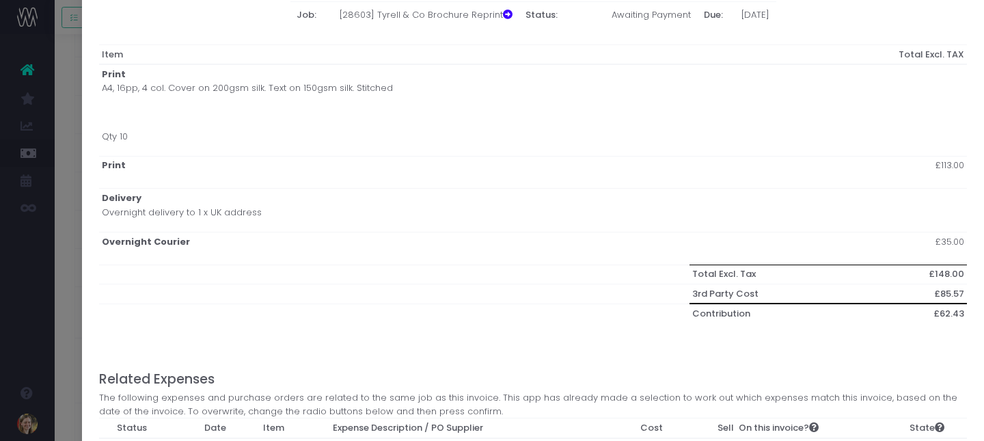
scroll to position [0, 0]
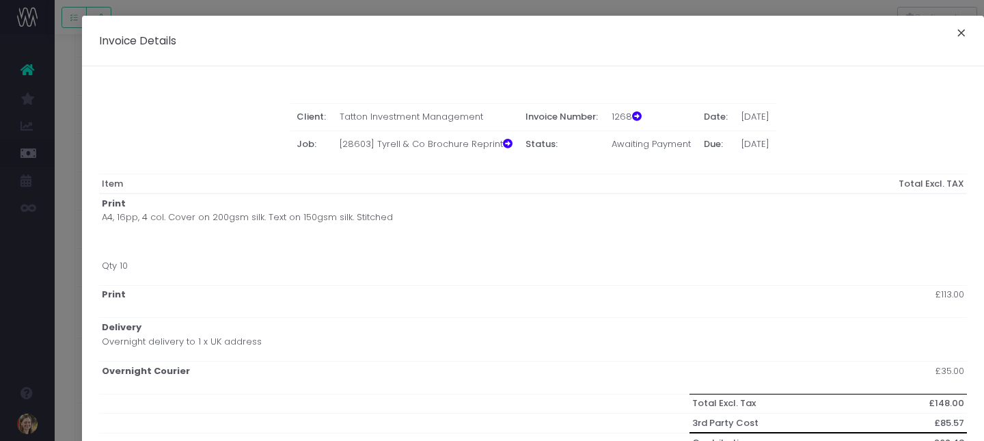
drag, startPoint x: 960, startPoint y: 31, endPoint x: 950, endPoint y: 38, distance: 12.3
click at [960, 31] on button "×" at bounding box center [961, 35] width 29 height 22
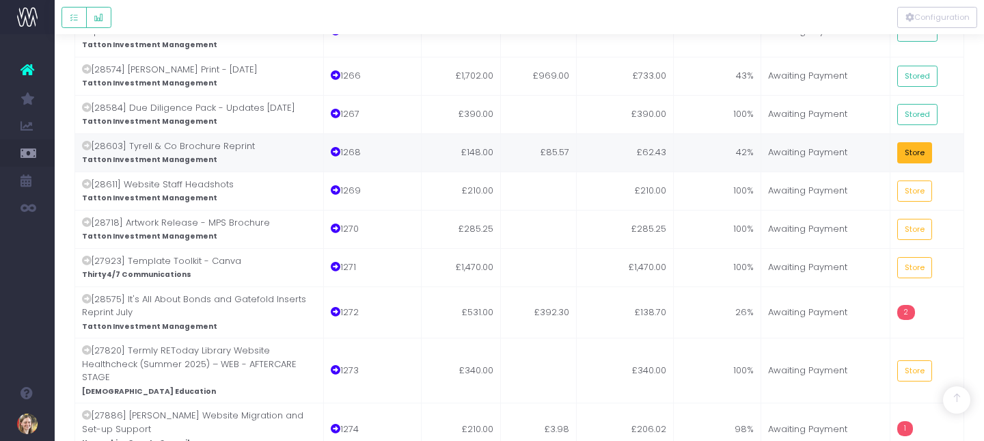
click at [916, 142] on button "Store" at bounding box center [915, 152] width 36 height 21
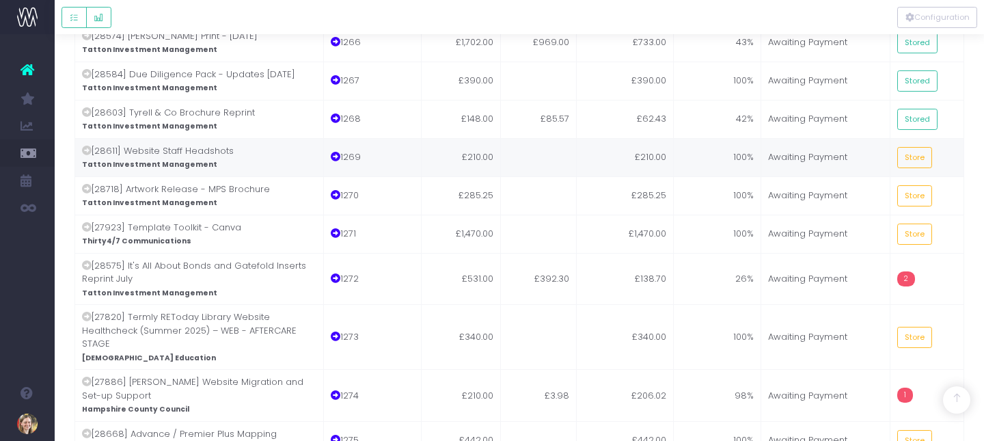
scroll to position [2137, 0]
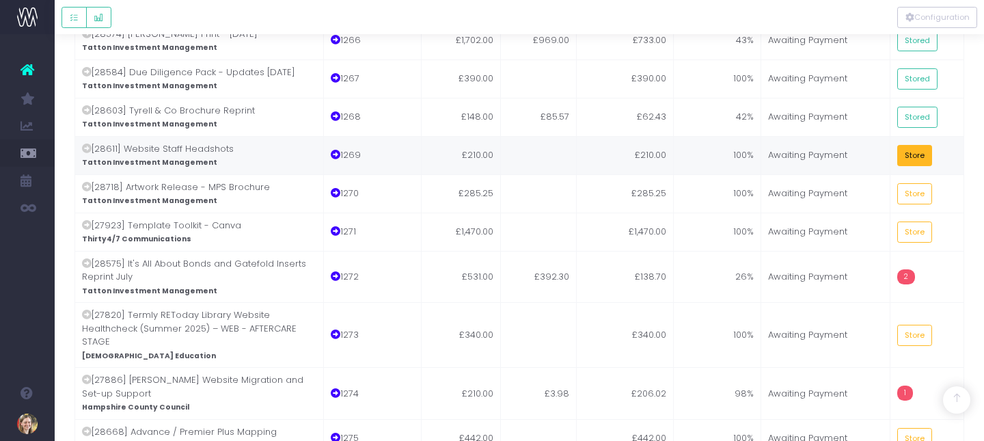
click at [906, 145] on button "Store" at bounding box center [915, 155] width 36 height 21
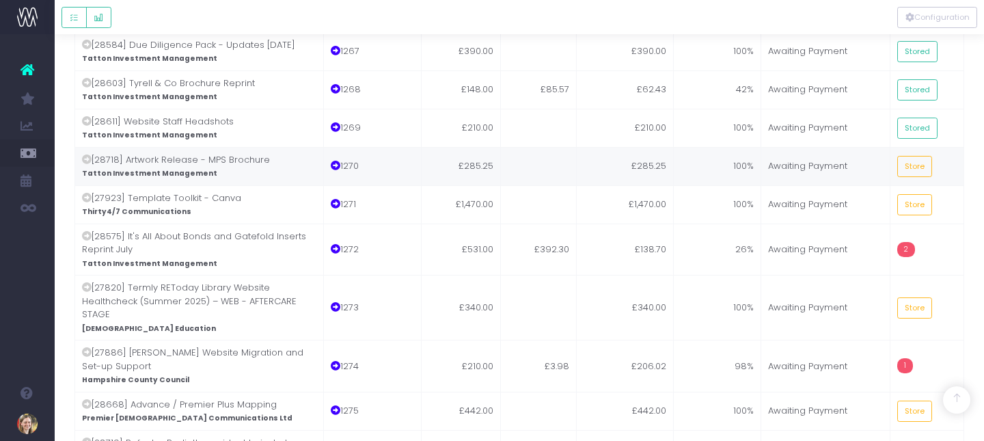
scroll to position [2168, 0]
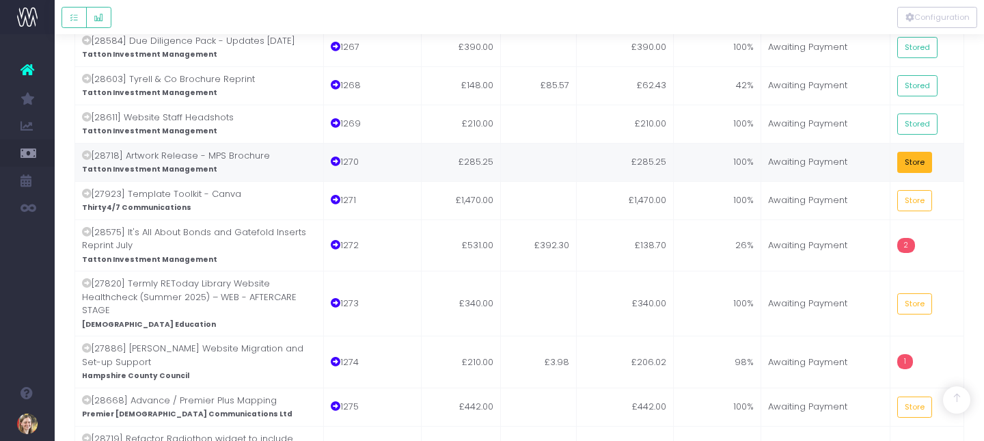
click at [907, 152] on button "Store" at bounding box center [915, 162] width 36 height 21
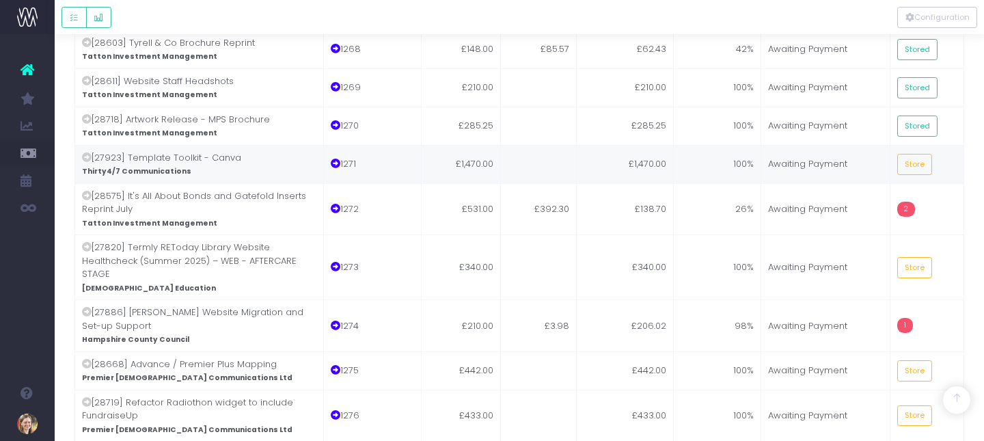
scroll to position [2207, 0]
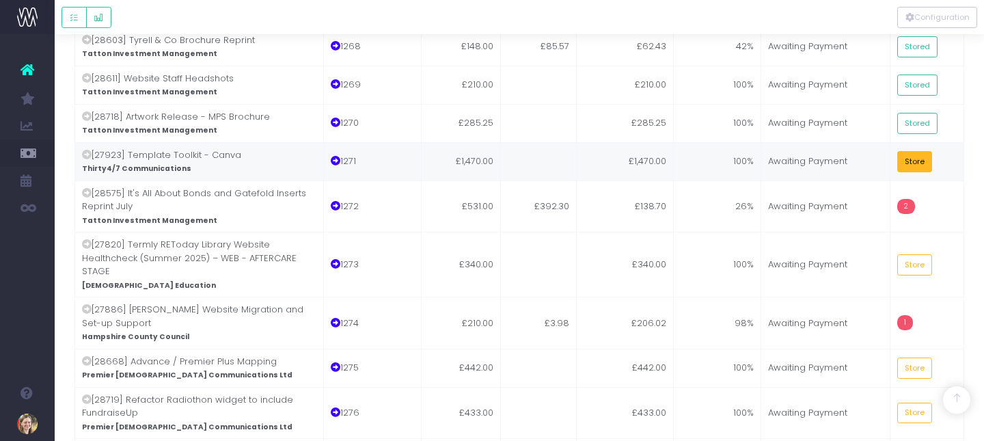
click at [925, 151] on button "Store" at bounding box center [915, 161] width 36 height 21
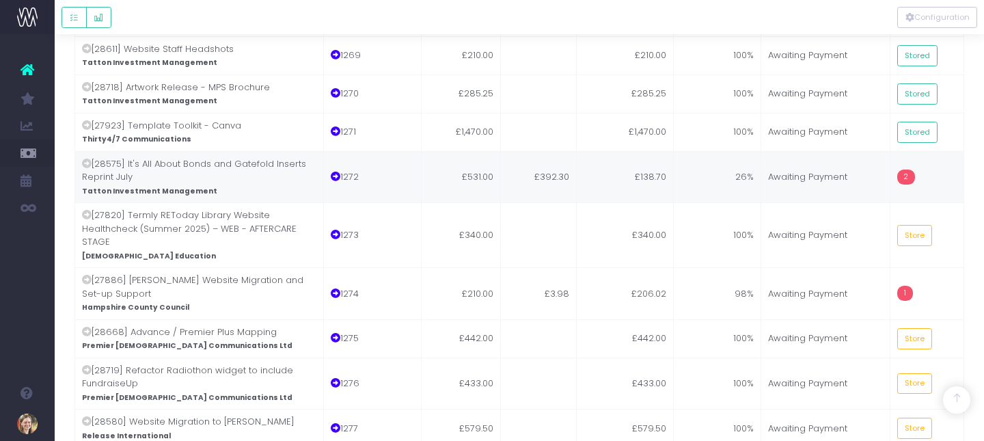
scroll to position [2248, 0]
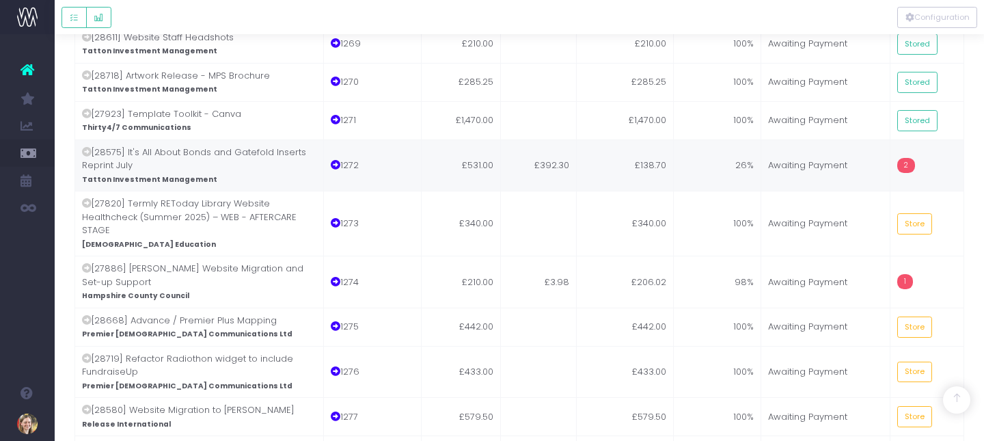
click at [546, 139] on td "£392.30" at bounding box center [539, 165] width 76 height 52
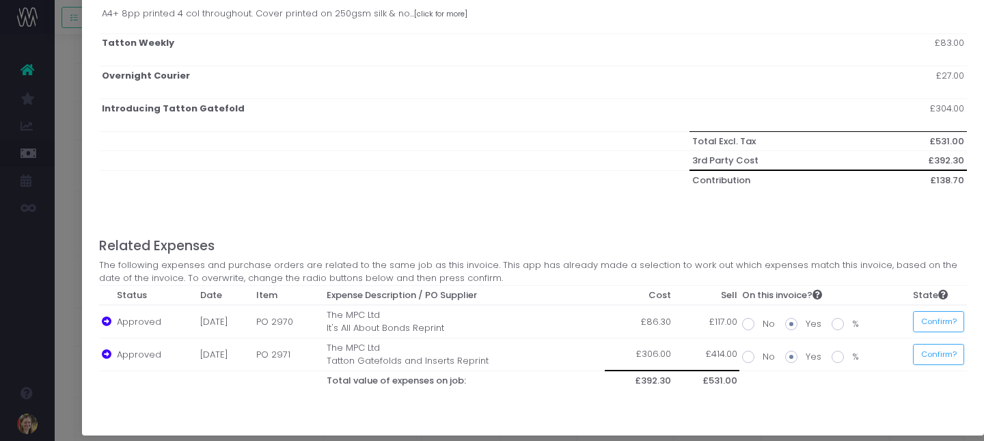
scroll to position [361, 0]
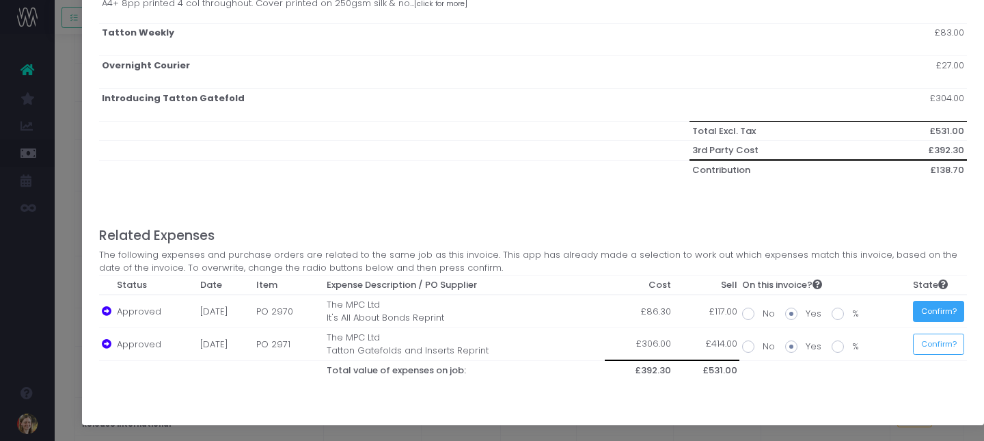
click at [921, 314] on button "Confirm?" at bounding box center [938, 311] width 51 height 21
click at [926, 346] on button "Confirm?" at bounding box center [938, 343] width 51 height 21
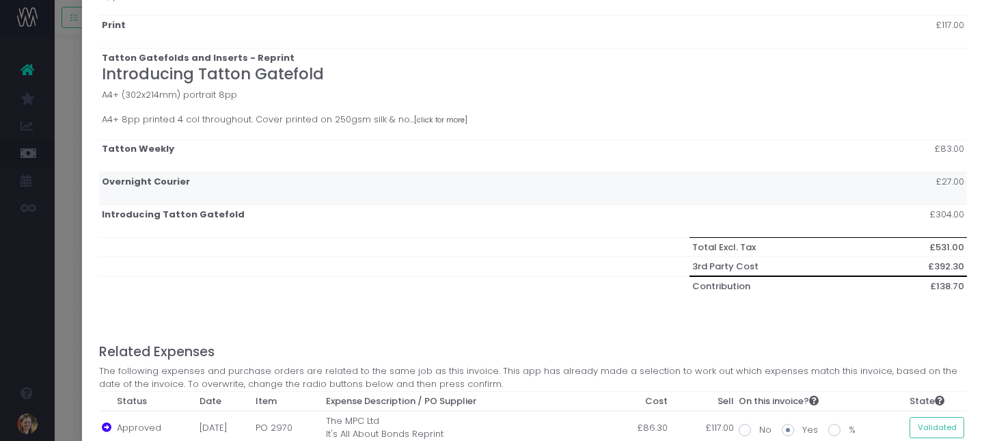
scroll to position [0, 0]
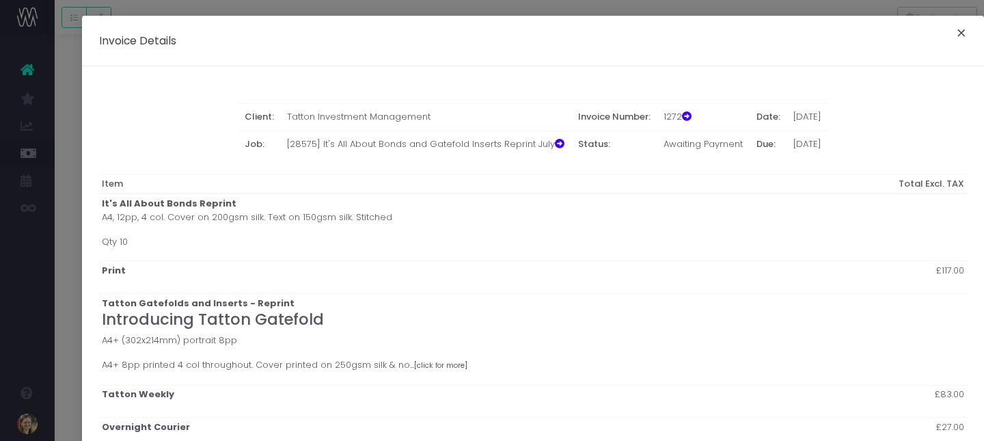
click at [960, 29] on button "×" at bounding box center [961, 35] width 29 height 22
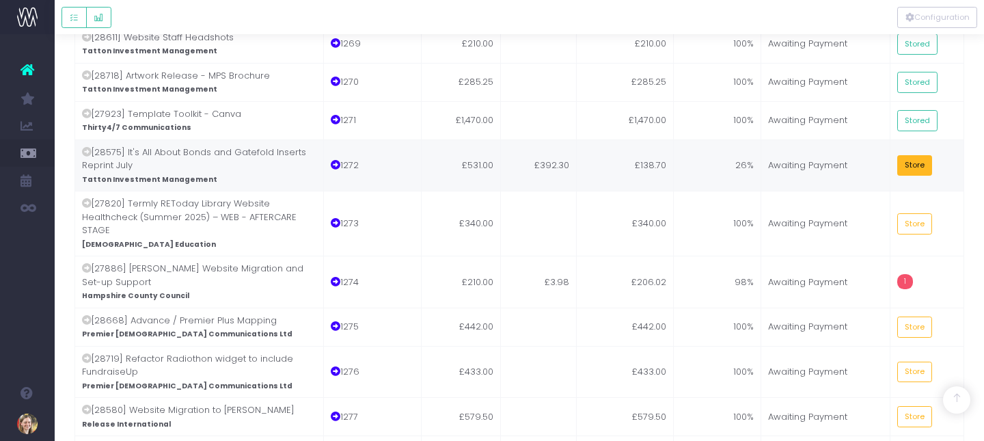
click at [913, 155] on button "Store" at bounding box center [915, 165] width 36 height 21
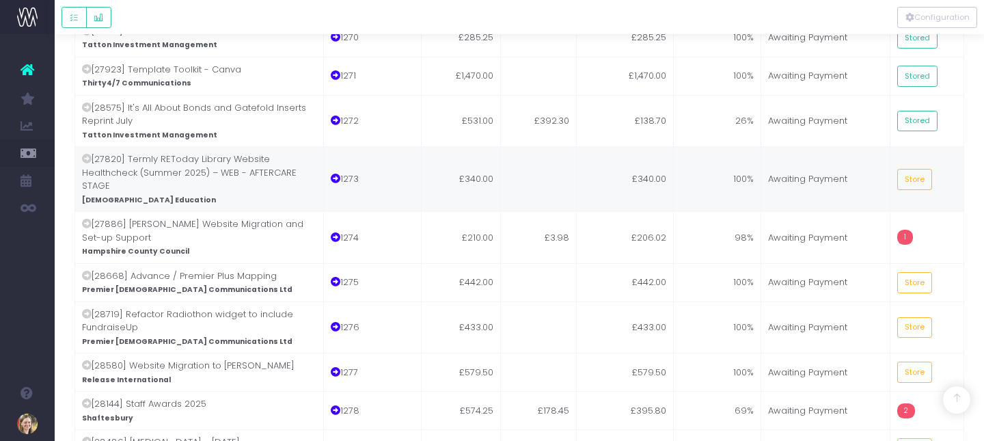
scroll to position [2294, 0]
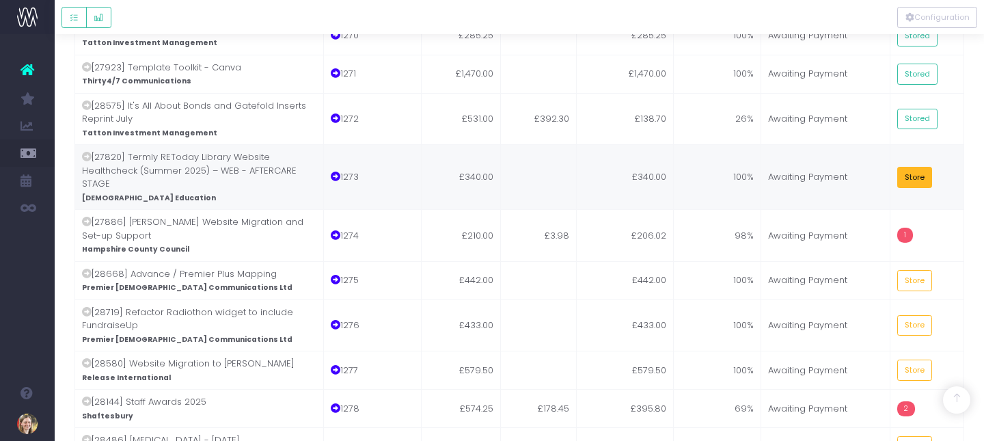
click at [909, 167] on button "Store" at bounding box center [915, 177] width 36 height 21
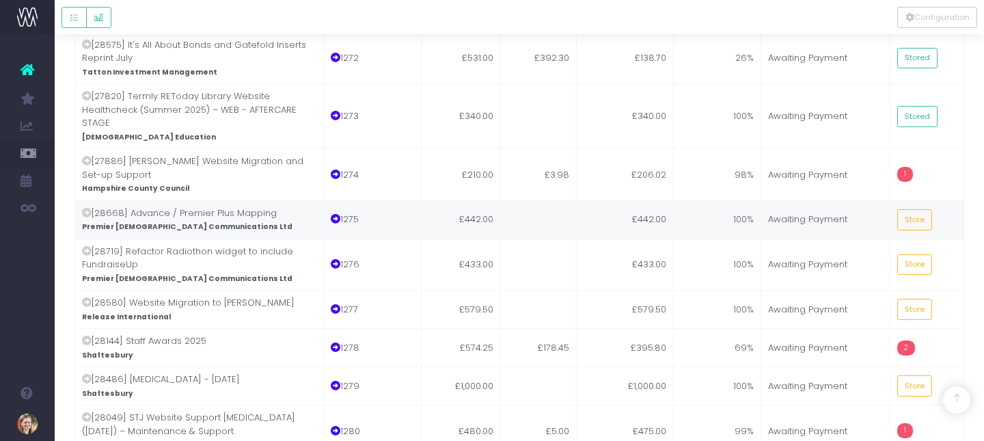
scroll to position [2356, 0]
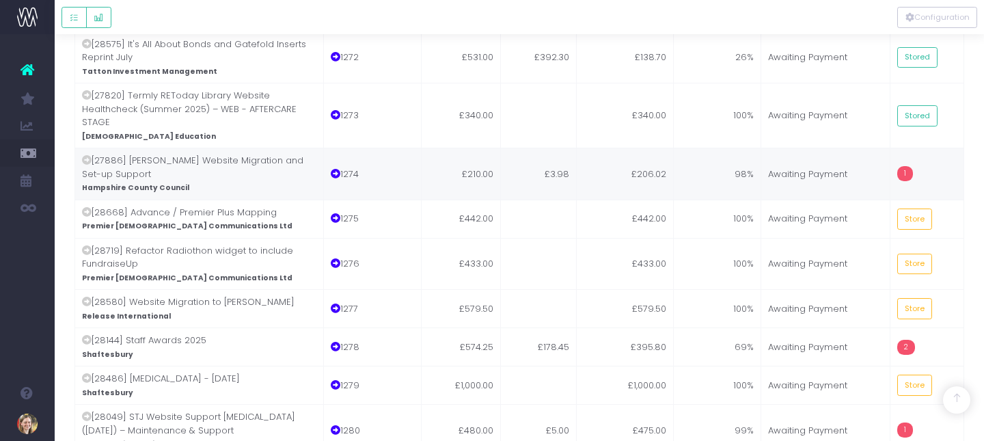
click at [564, 148] on td "£3.98" at bounding box center [539, 174] width 76 height 52
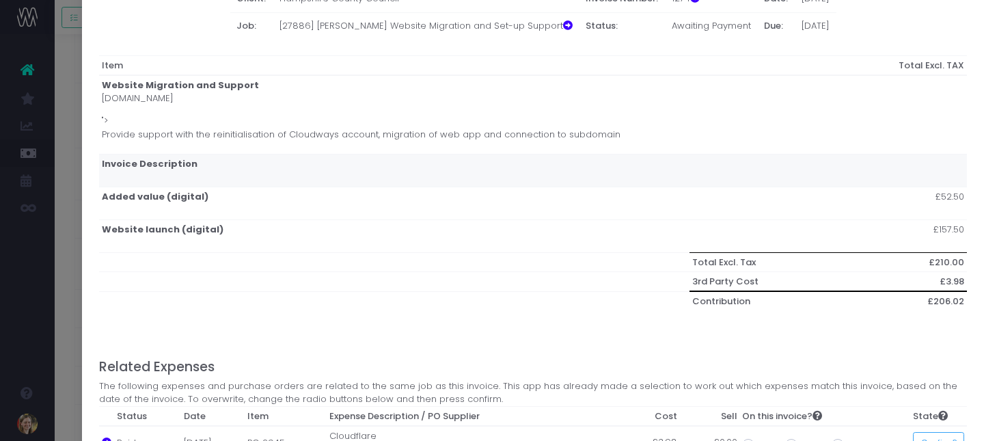
scroll to position [217, 0]
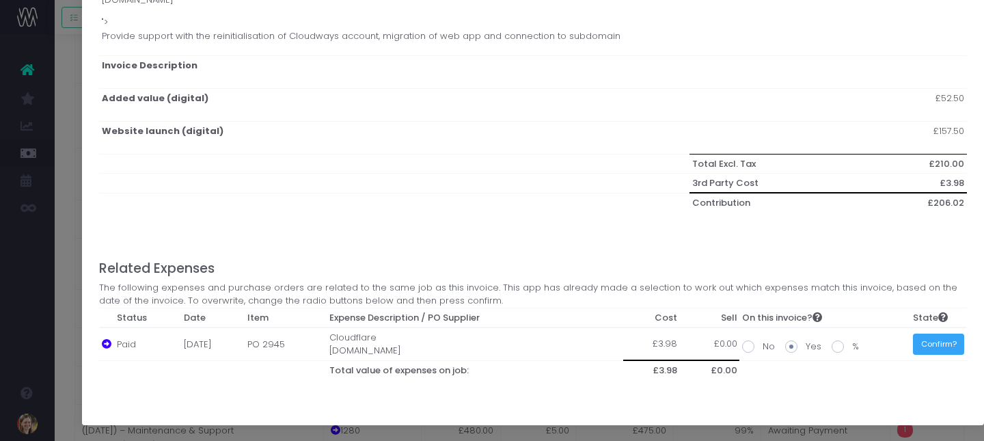
click at [926, 346] on button "Confirm?" at bounding box center [938, 343] width 51 height 21
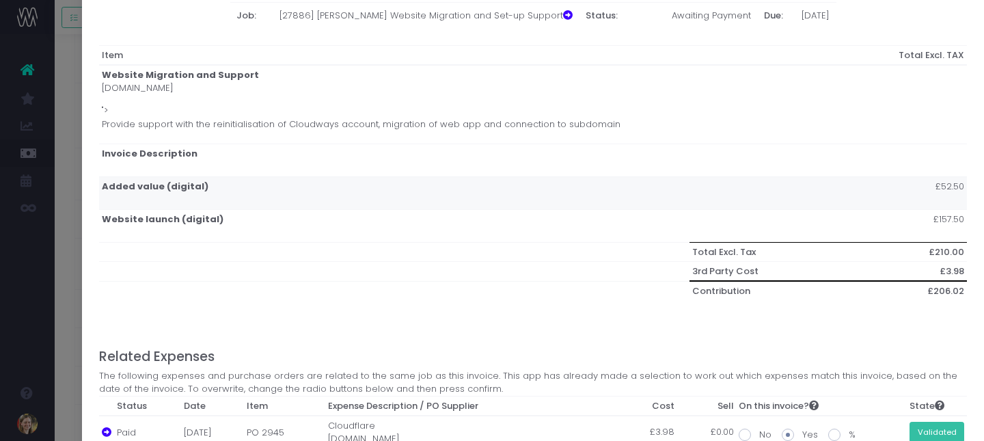
scroll to position [0, 0]
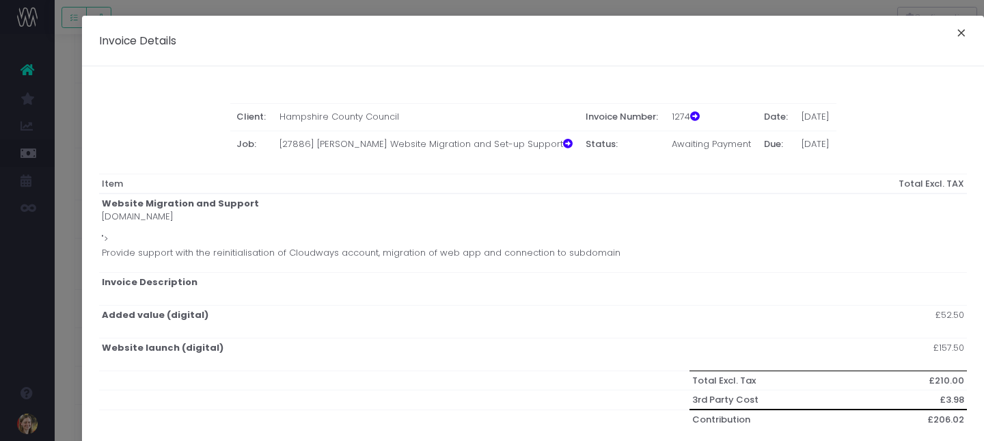
click at [965, 37] on button "×" at bounding box center [961, 35] width 29 height 22
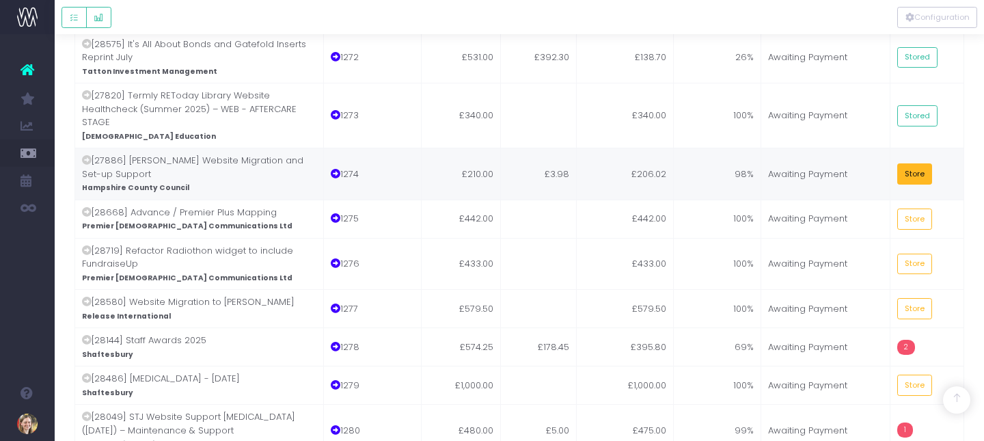
click at [915, 163] on button "Store" at bounding box center [915, 173] width 36 height 21
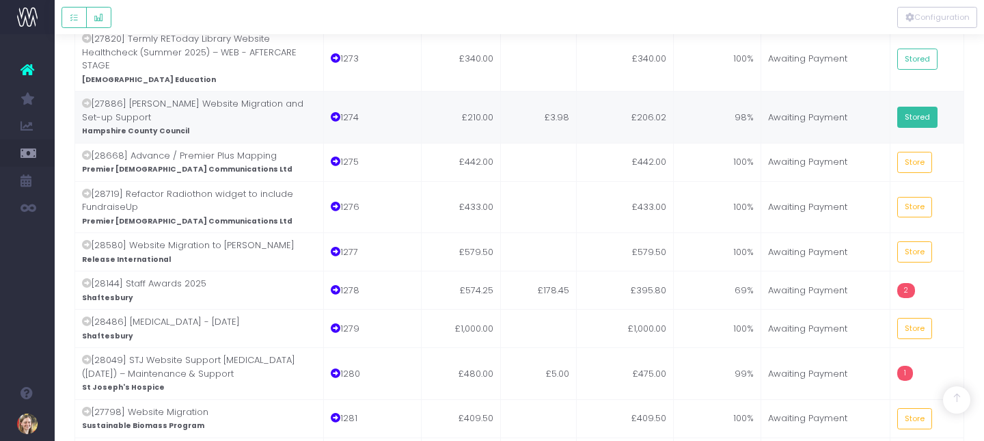
scroll to position [2414, 0]
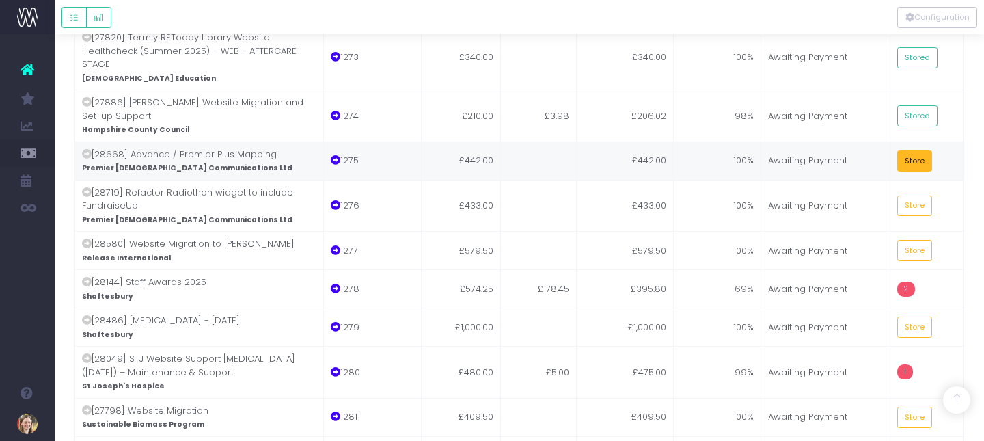
click at [910, 150] on button "Store" at bounding box center [915, 160] width 36 height 21
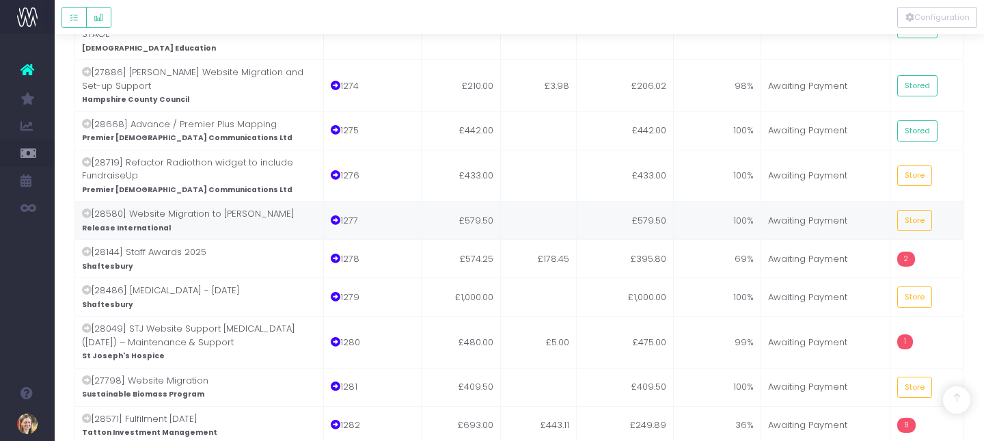
scroll to position [2449, 0]
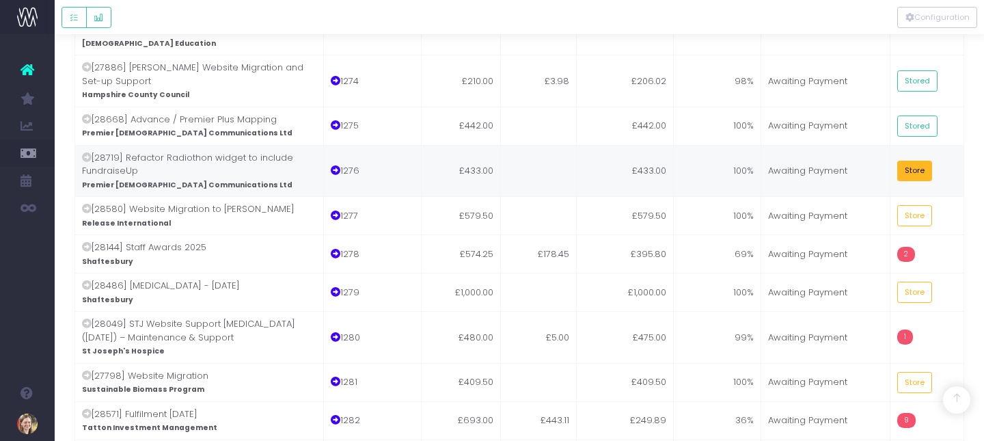
click at [905, 161] on button "Store" at bounding box center [915, 171] width 36 height 21
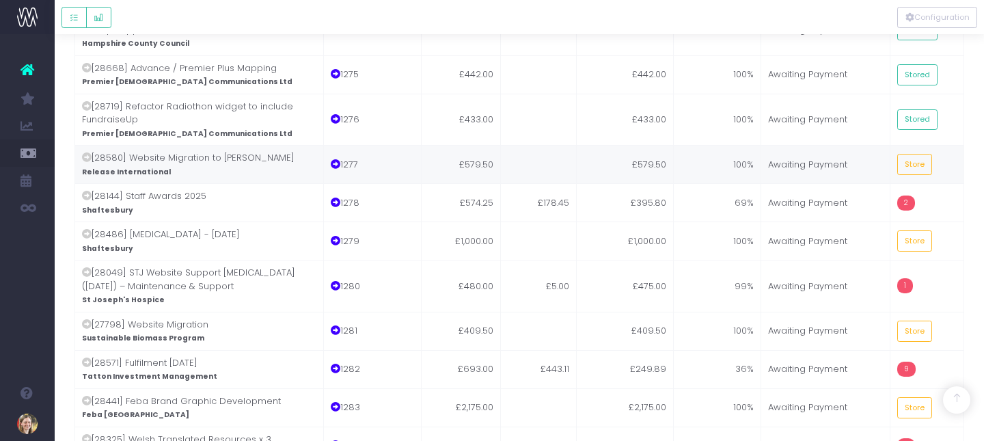
scroll to position [2502, 0]
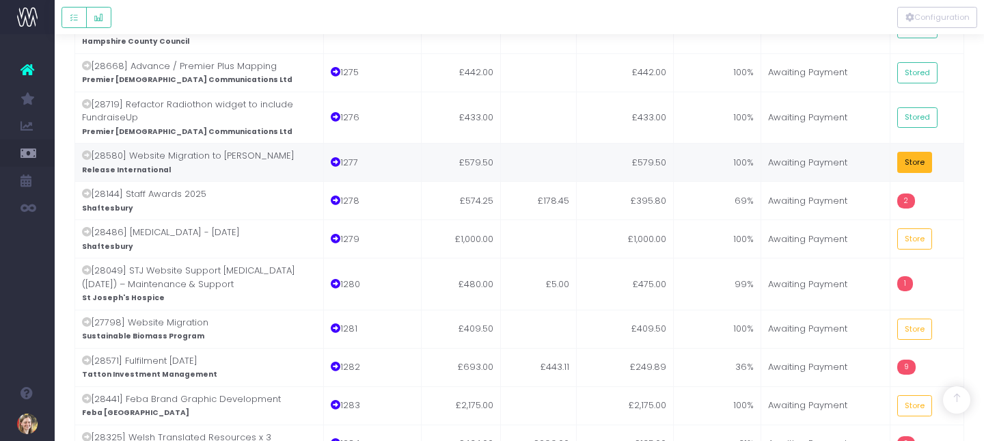
click at [916, 152] on button "Store" at bounding box center [915, 162] width 36 height 21
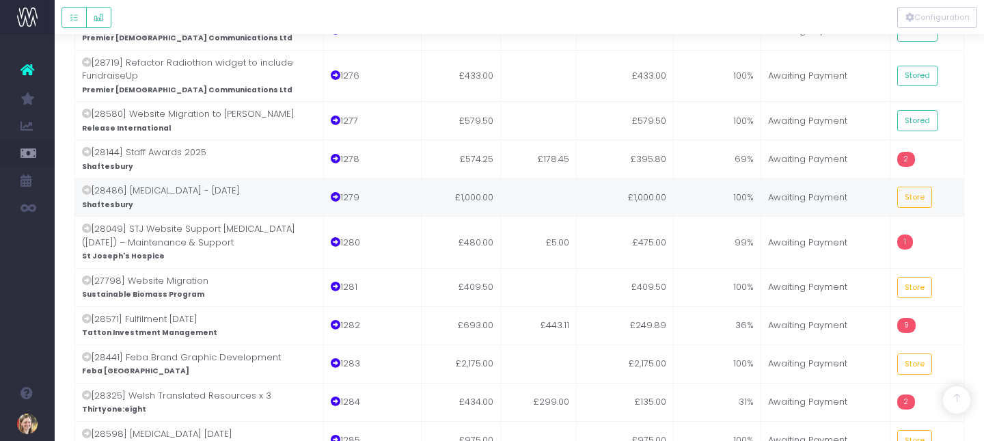
scroll to position [2547, 0]
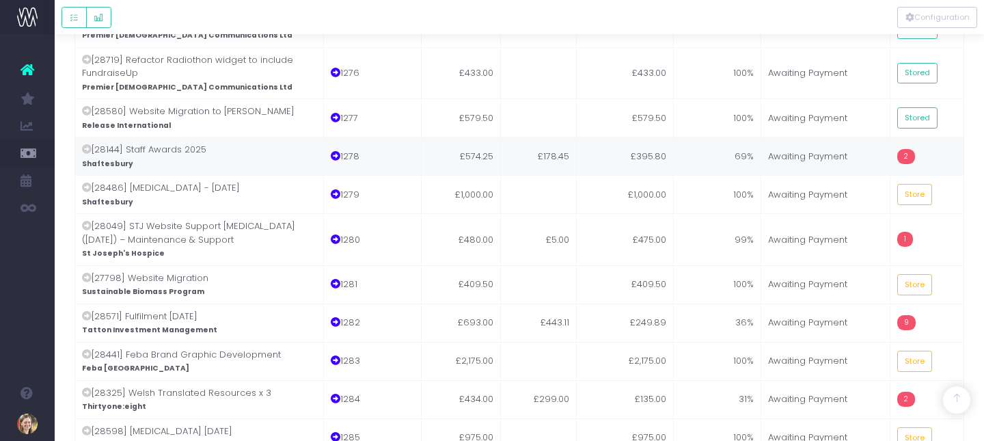
click at [572, 137] on td "£178.45" at bounding box center [539, 156] width 76 height 38
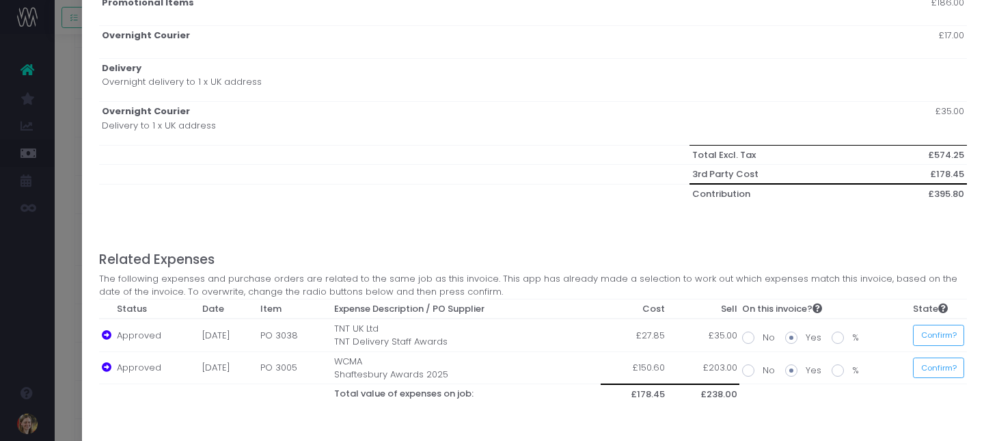
scroll to position [482, 0]
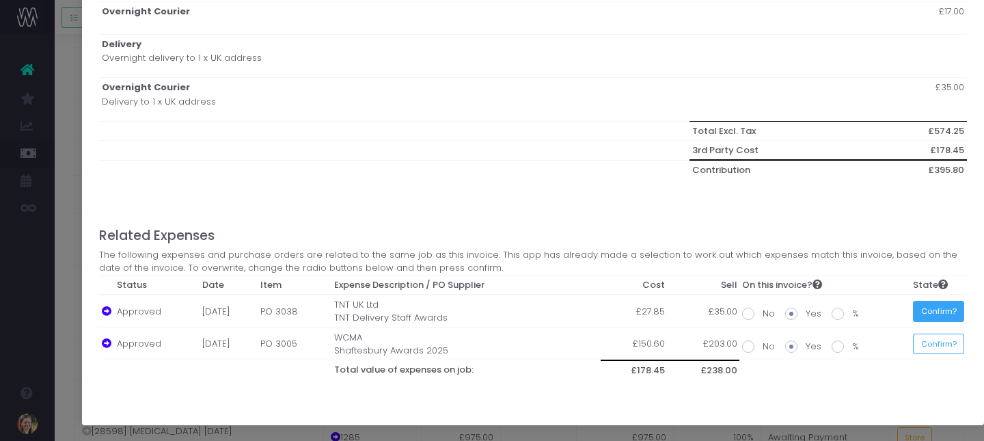
click at [940, 308] on button "Confirm?" at bounding box center [938, 311] width 51 height 21
drag, startPoint x: 945, startPoint y: 344, endPoint x: 909, endPoint y: 344, distance: 36.2
click at [945, 344] on button "Confirm?" at bounding box center [934, 343] width 51 height 21
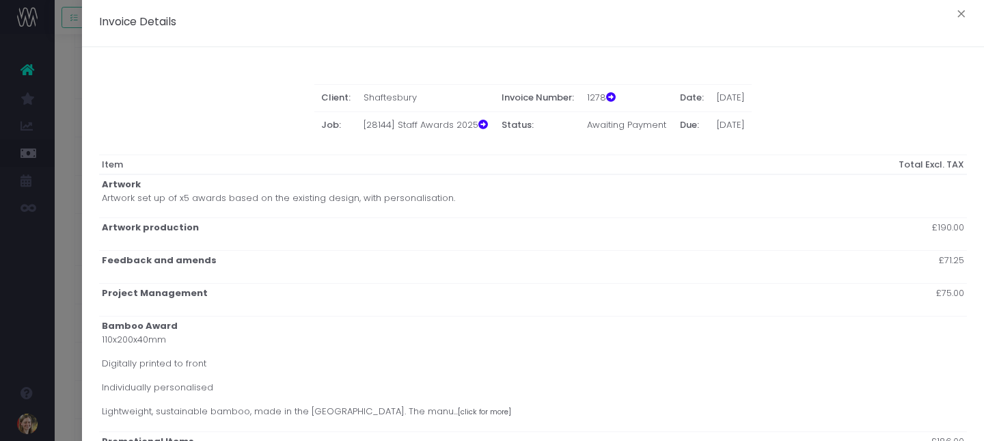
scroll to position [0, 0]
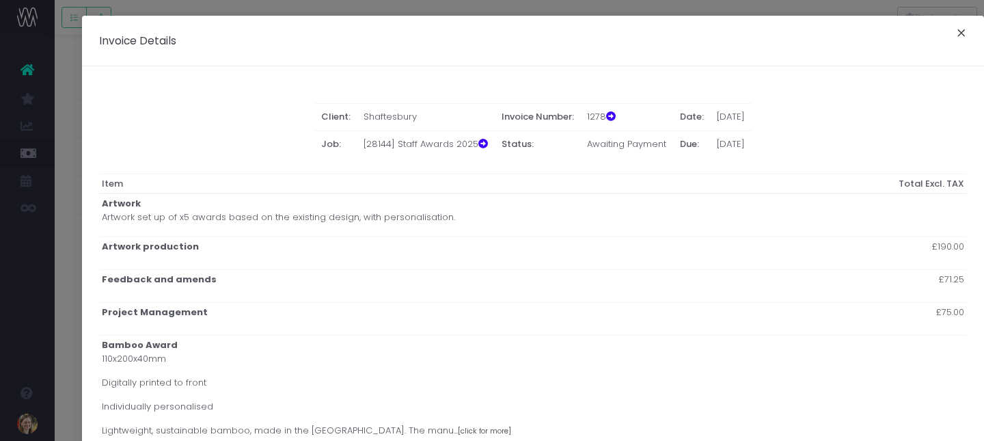
click at [959, 39] on button "×" at bounding box center [961, 35] width 29 height 22
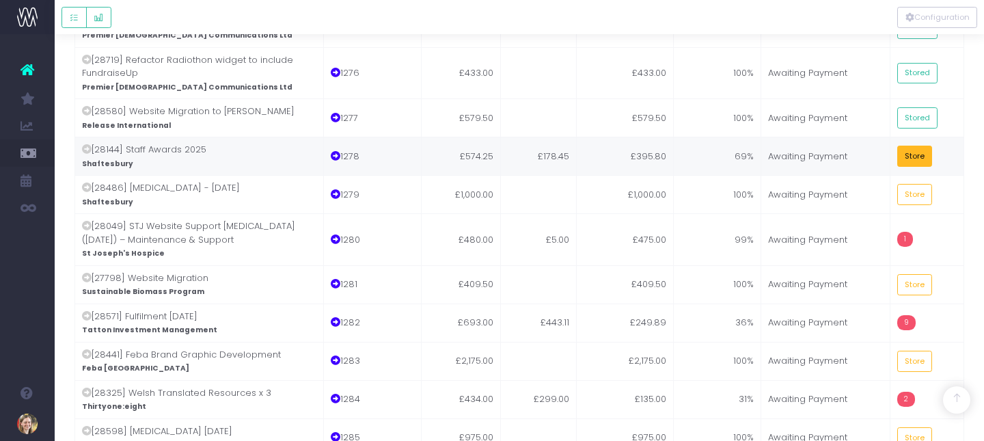
click at [910, 145] on button "Store" at bounding box center [915, 155] width 36 height 21
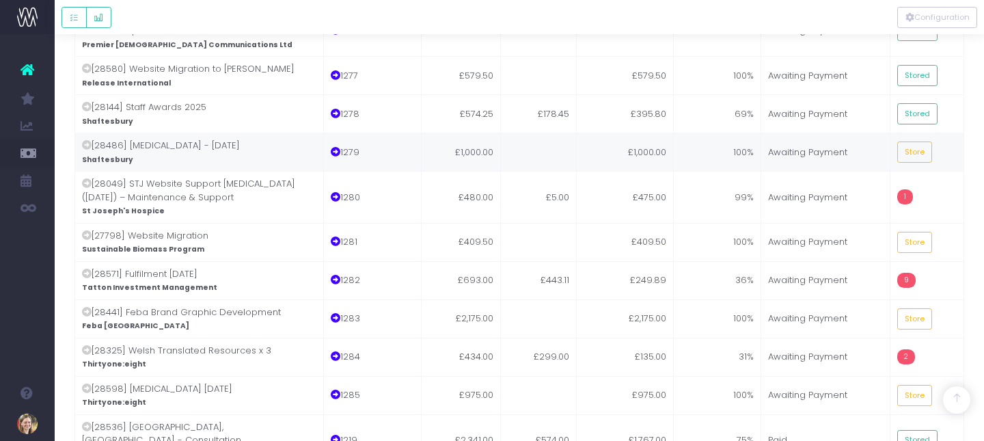
scroll to position [2592, 0]
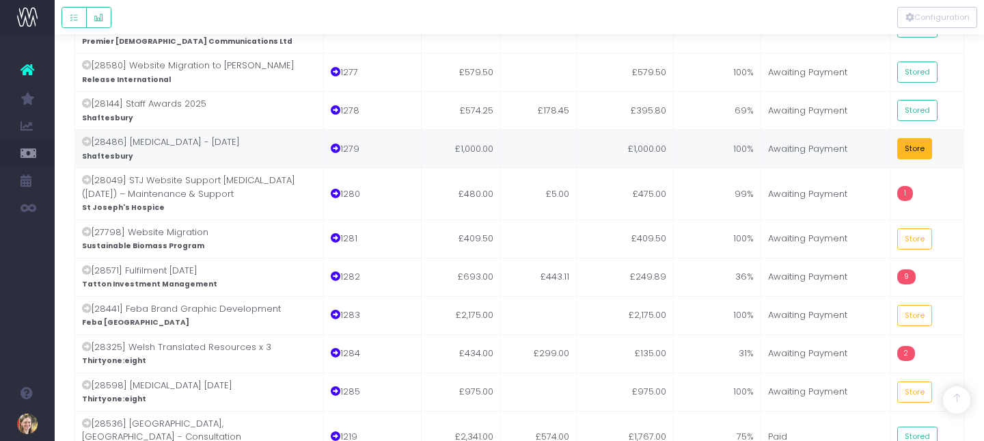
click at [913, 138] on button "Store" at bounding box center [915, 148] width 36 height 21
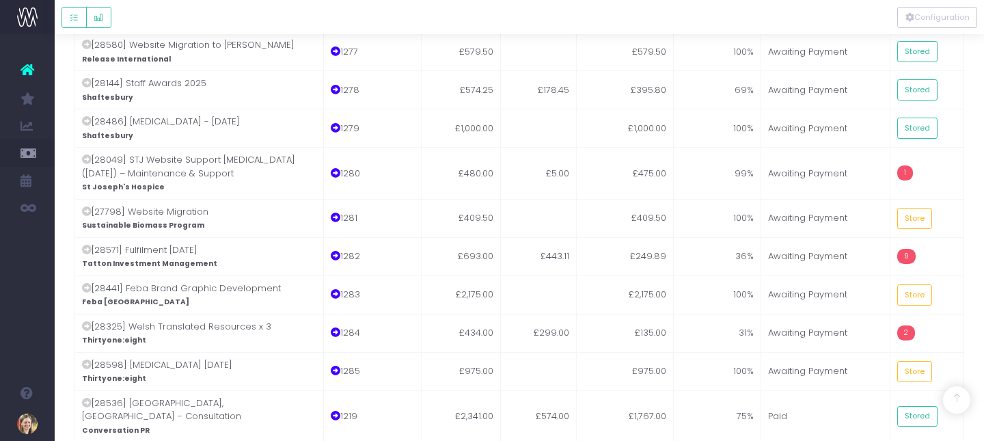
scroll to position [2616, 0]
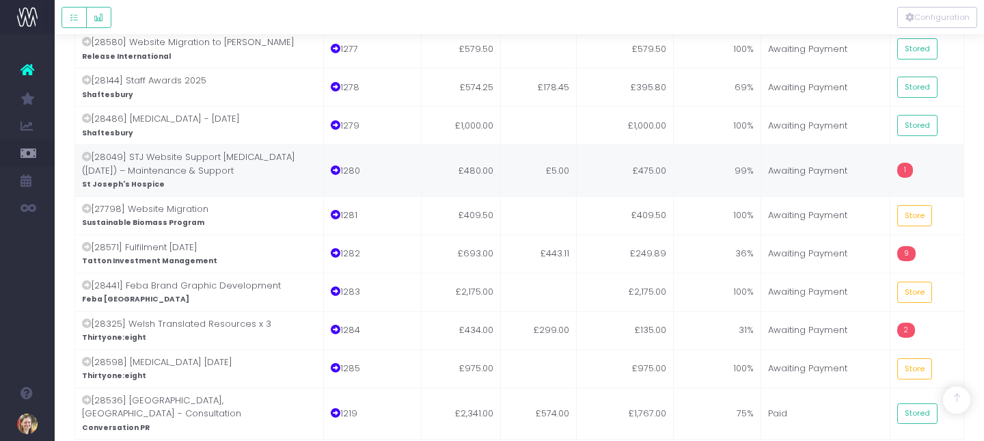
click at [562, 144] on td "£5.00" at bounding box center [539, 170] width 76 height 52
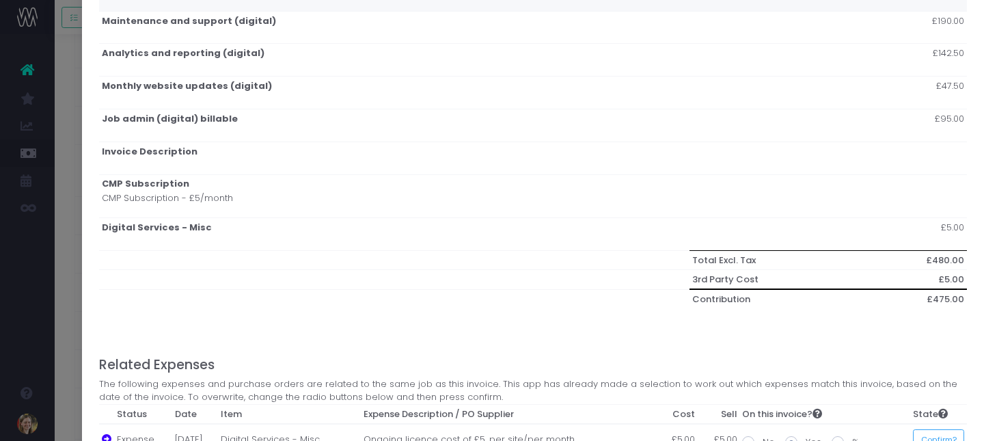
scroll to position [366, 0]
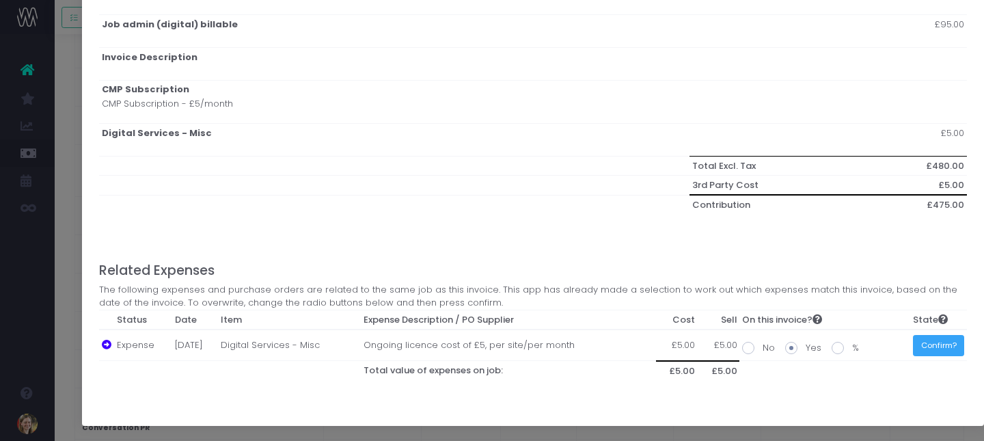
click at [939, 341] on button "Confirm?" at bounding box center [938, 345] width 51 height 21
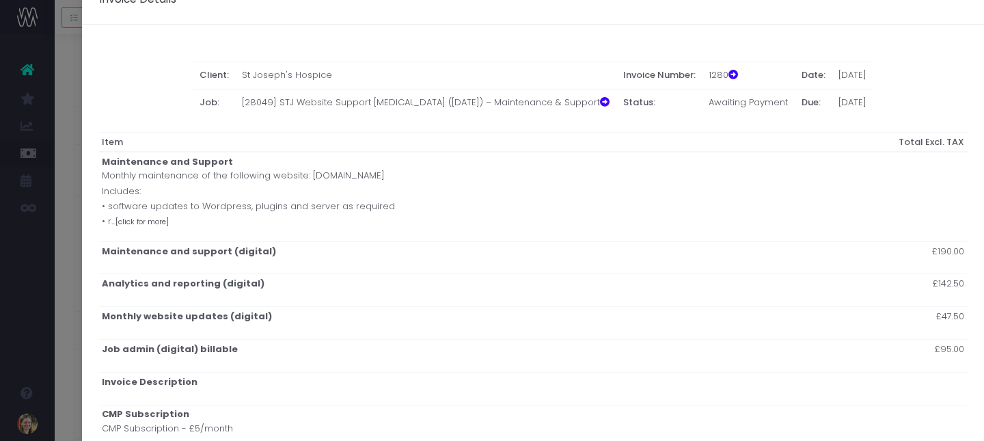
scroll to position [0, 0]
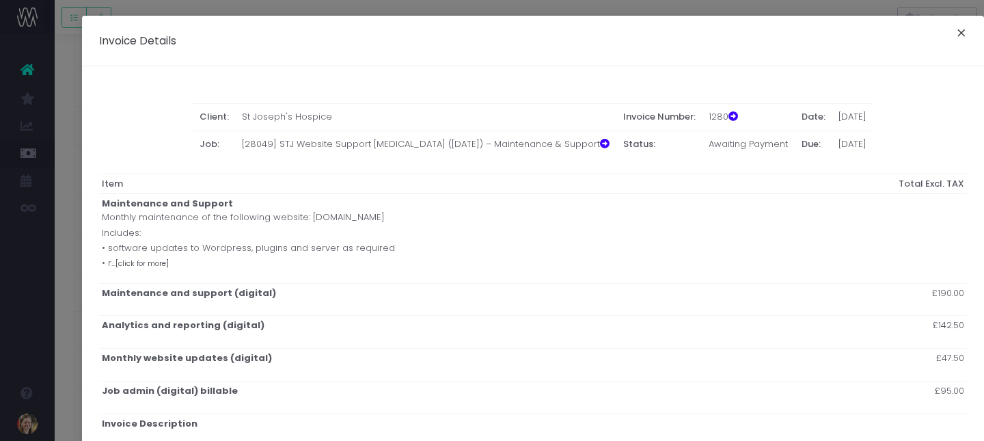
click at [963, 32] on button "×" at bounding box center [961, 35] width 29 height 22
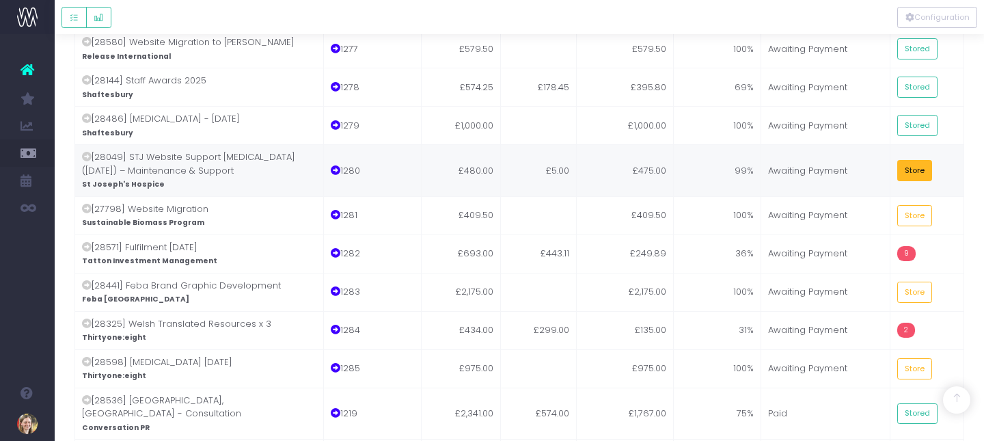
click at [915, 160] on button "Store" at bounding box center [915, 170] width 36 height 21
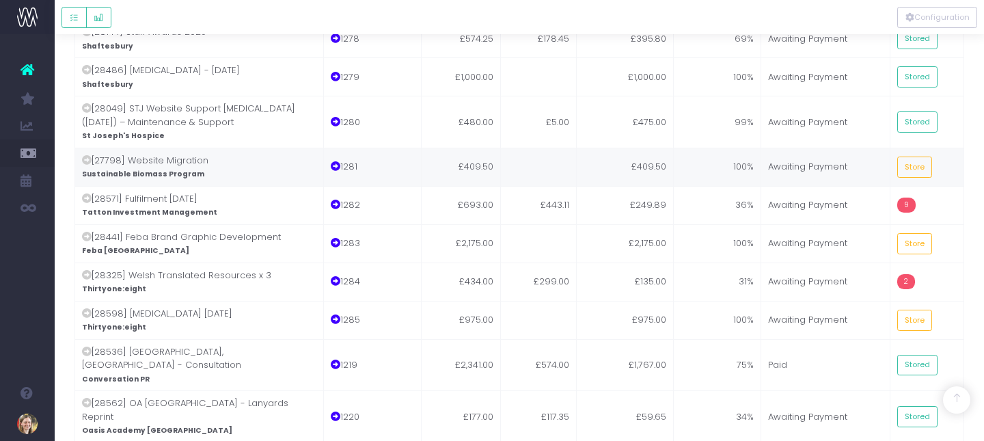
scroll to position [2669, 0]
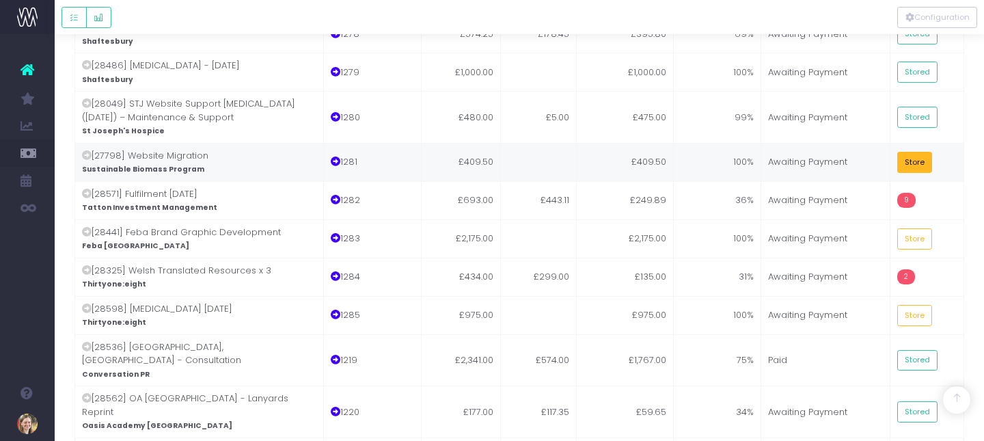
click at [919, 152] on button "Store" at bounding box center [915, 162] width 36 height 21
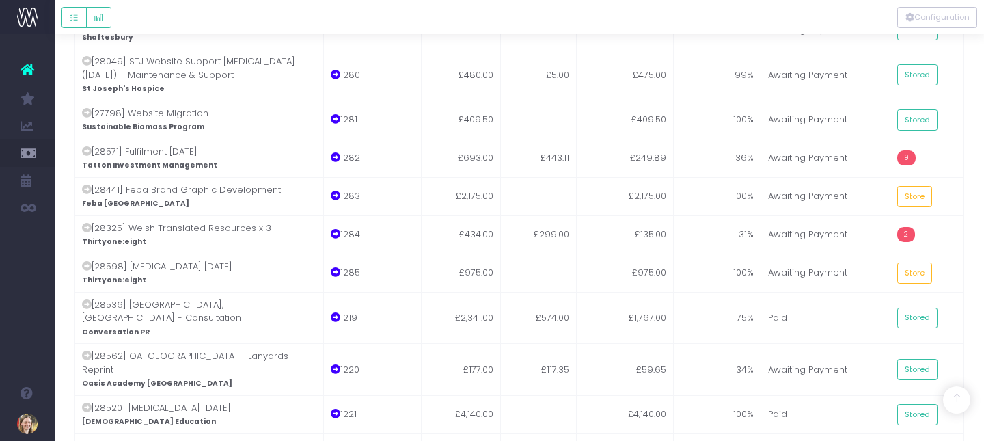
scroll to position [2715, 0]
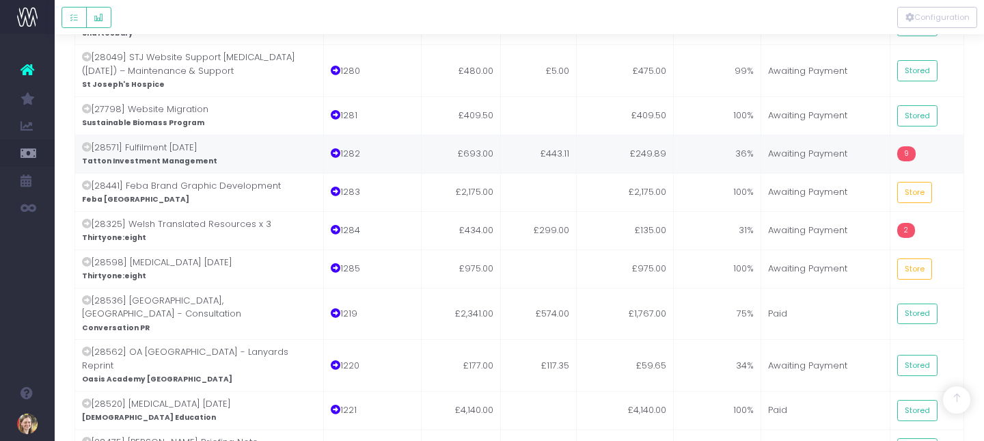
click at [498, 135] on td "£693.00" at bounding box center [460, 154] width 79 height 38
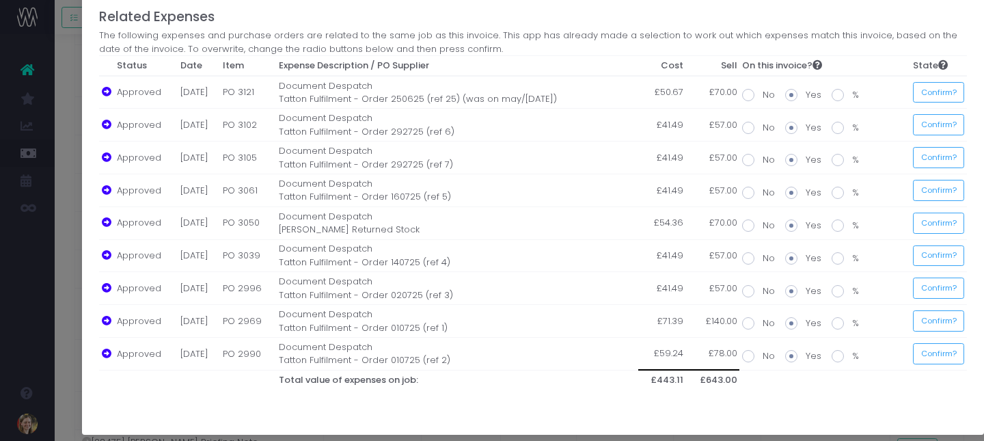
scroll to position [734, 0]
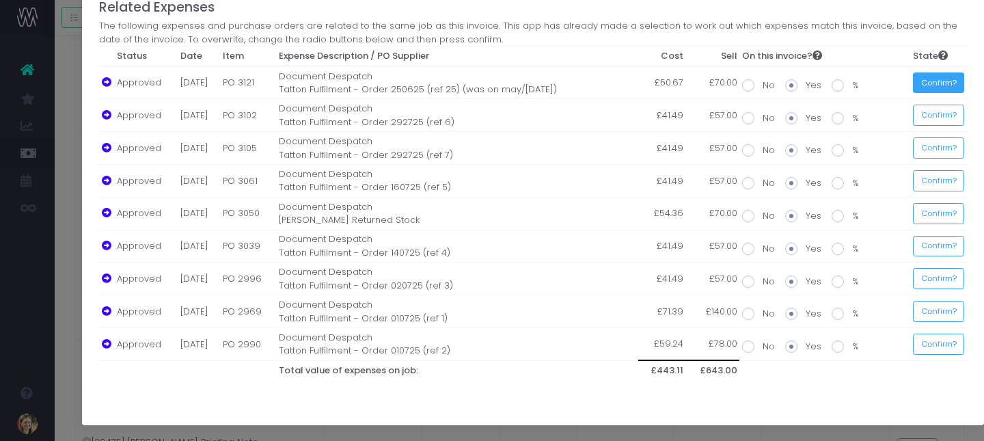
click at [945, 90] on button "Confirm?" at bounding box center [938, 82] width 51 height 21
click at [947, 113] on button "Confirm?" at bounding box center [938, 115] width 51 height 21
click at [948, 143] on button "Confirm?" at bounding box center [934, 147] width 51 height 21
click at [943, 176] on button "Confirm?" at bounding box center [934, 180] width 51 height 21
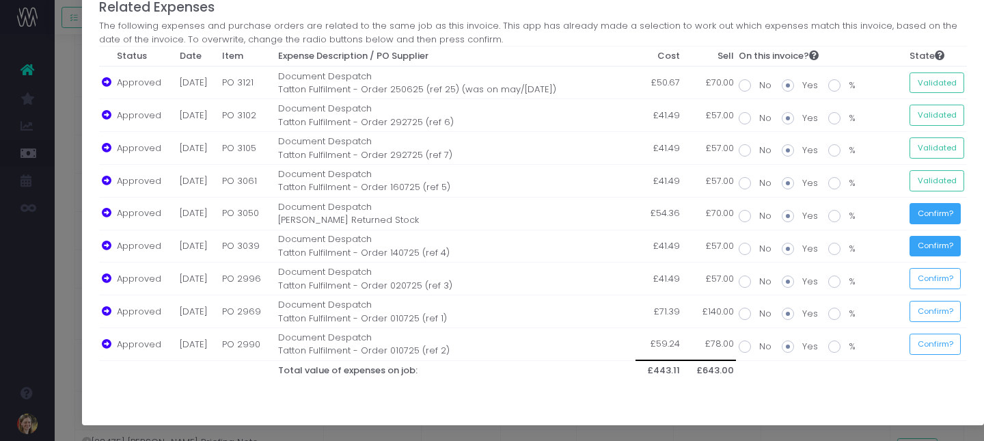
drag, startPoint x: 939, startPoint y: 214, endPoint x: 944, endPoint y: 244, distance: 29.8
click at [939, 214] on button "Confirm?" at bounding box center [934, 213] width 51 height 21
click at [944, 247] on button "Confirm?" at bounding box center [934, 246] width 51 height 21
click at [941, 283] on button "Confirm?" at bounding box center [934, 278] width 51 height 21
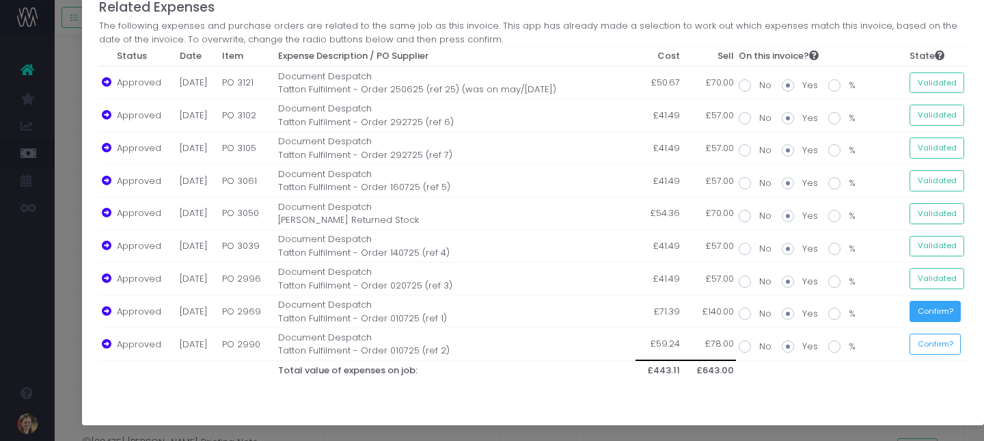
click at [944, 310] on button "Confirm?" at bounding box center [934, 311] width 51 height 21
click at [948, 343] on button "Confirm?" at bounding box center [934, 343] width 51 height 21
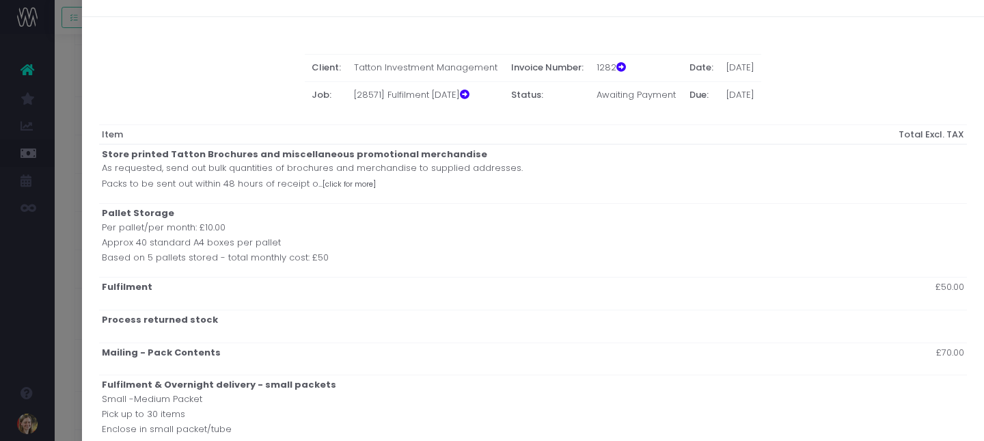
scroll to position [0, 0]
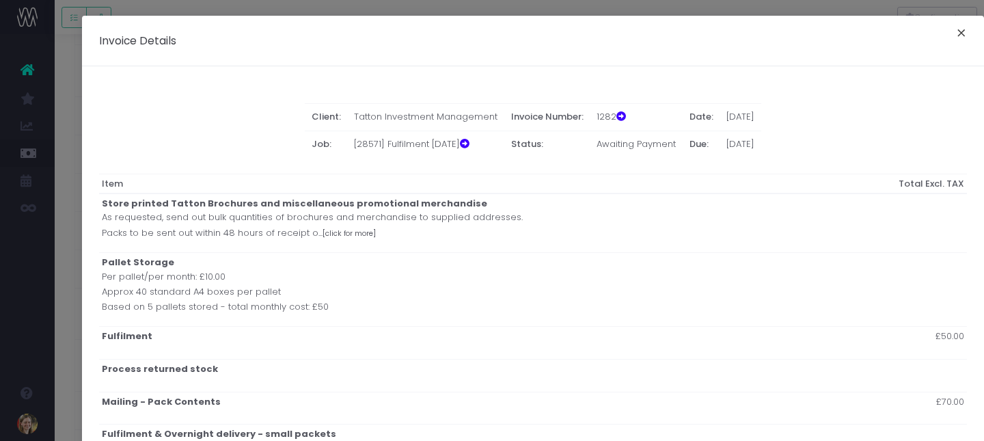
click at [962, 31] on button "×" at bounding box center [961, 35] width 29 height 22
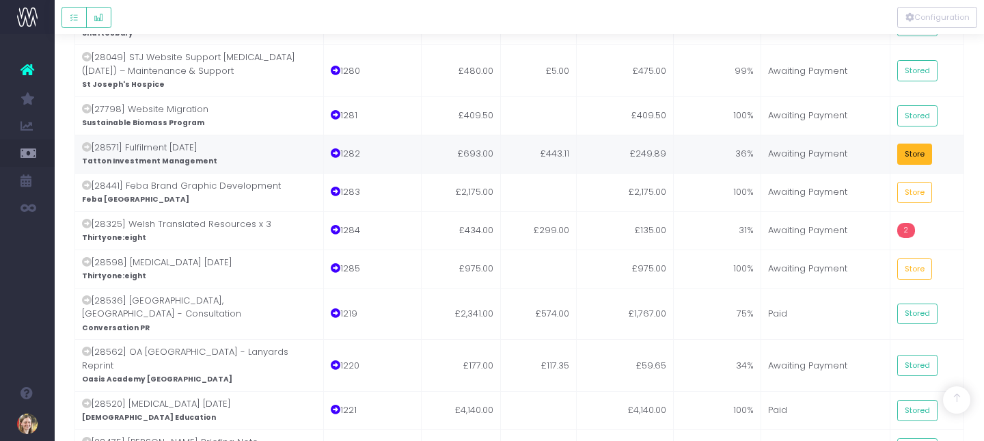
click at [912, 143] on button "Store" at bounding box center [915, 153] width 36 height 21
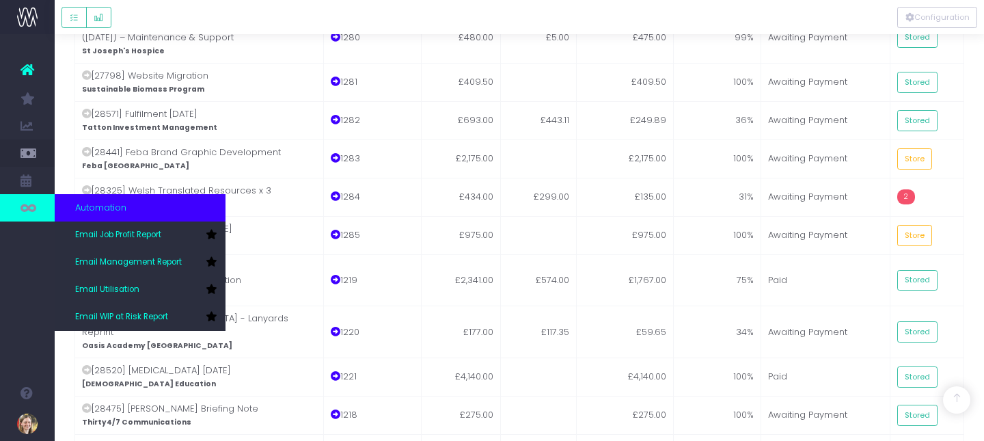
scroll to position [2753, 0]
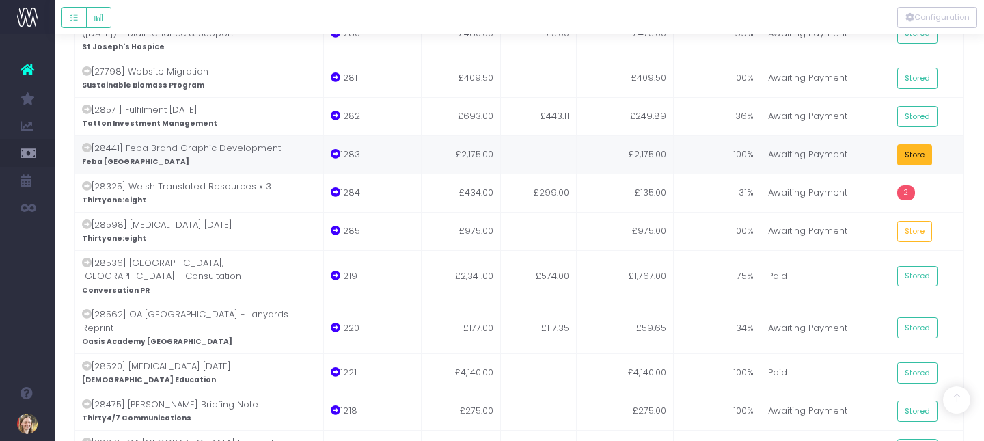
click at [913, 144] on button "Store" at bounding box center [915, 154] width 36 height 21
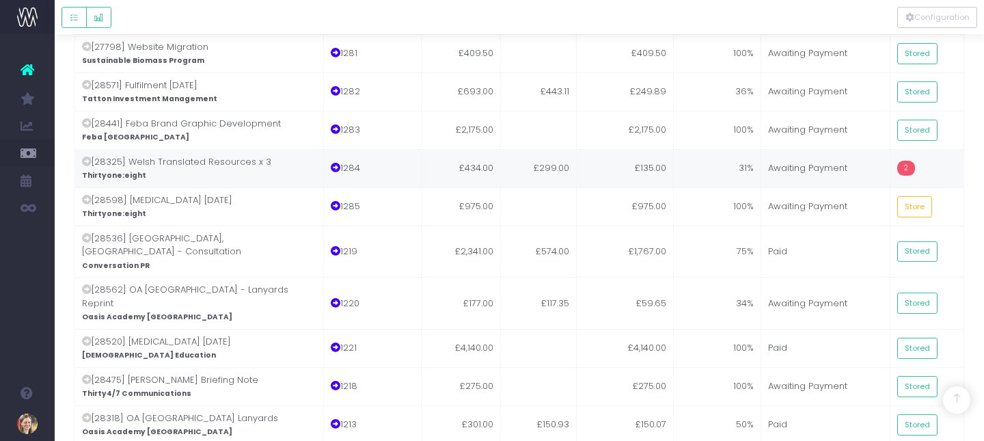
scroll to position [2779, 0]
click at [544, 148] on td "£299.00" at bounding box center [539, 167] width 76 height 38
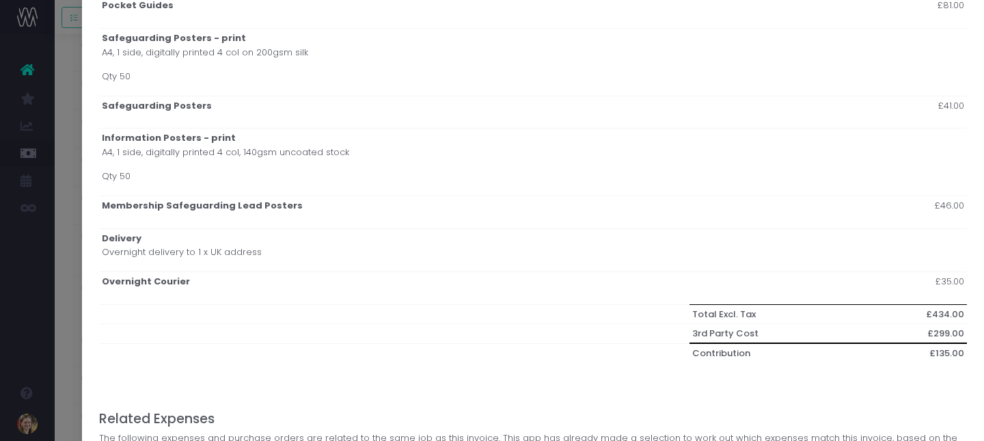
scroll to position [663, 0]
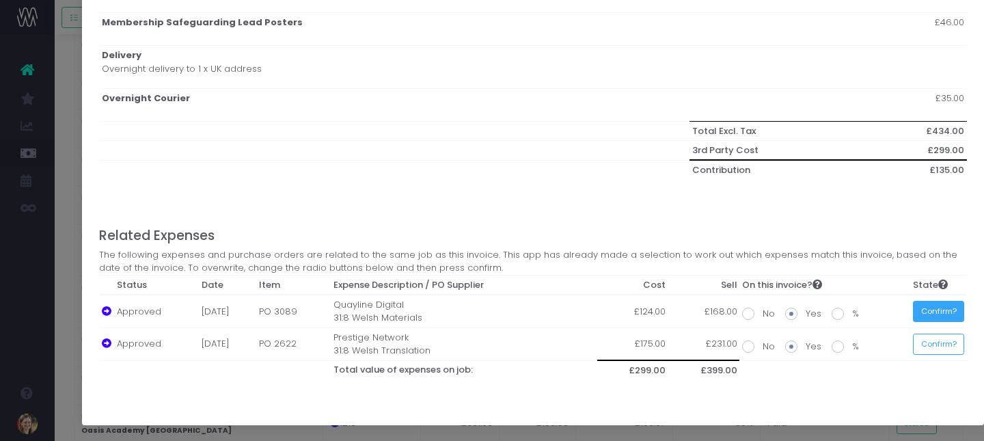
drag, startPoint x: 958, startPoint y: 318, endPoint x: 958, endPoint y: 331, distance: 13.0
click at [959, 318] on button "Confirm?" at bounding box center [938, 311] width 51 height 21
click at [958, 346] on button "Confirm?" at bounding box center [938, 343] width 51 height 21
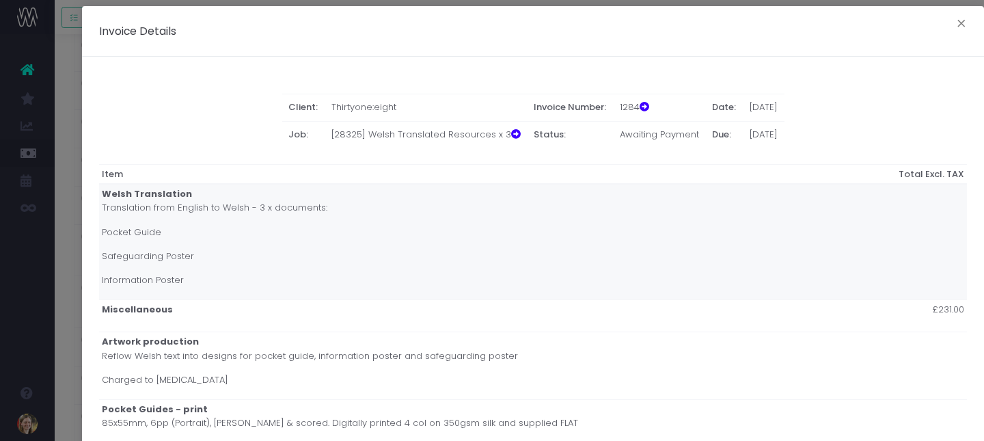
scroll to position [0, 0]
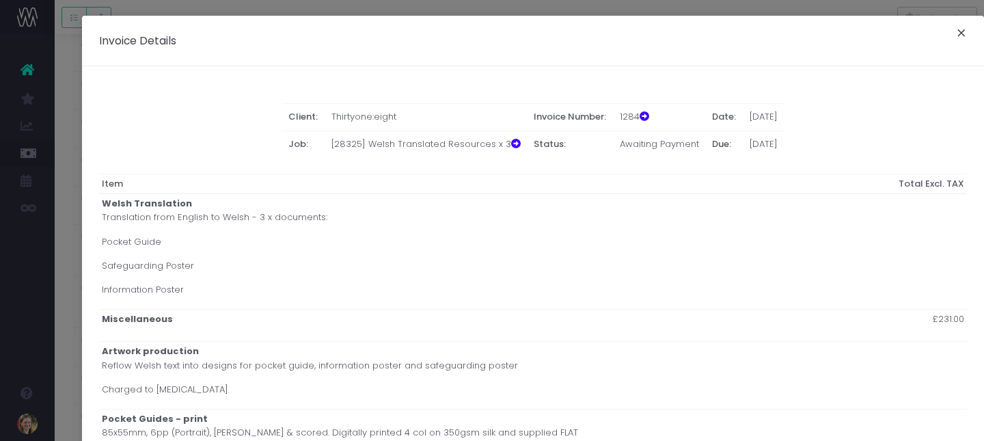
click at [960, 40] on button "×" at bounding box center [961, 35] width 29 height 22
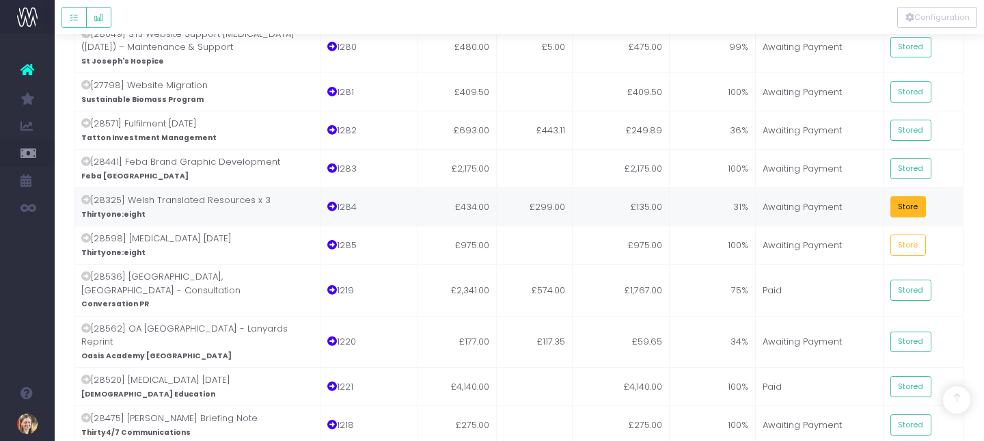
click at [910, 196] on button "Store" at bounding box center [908, 206] width 36 height 21
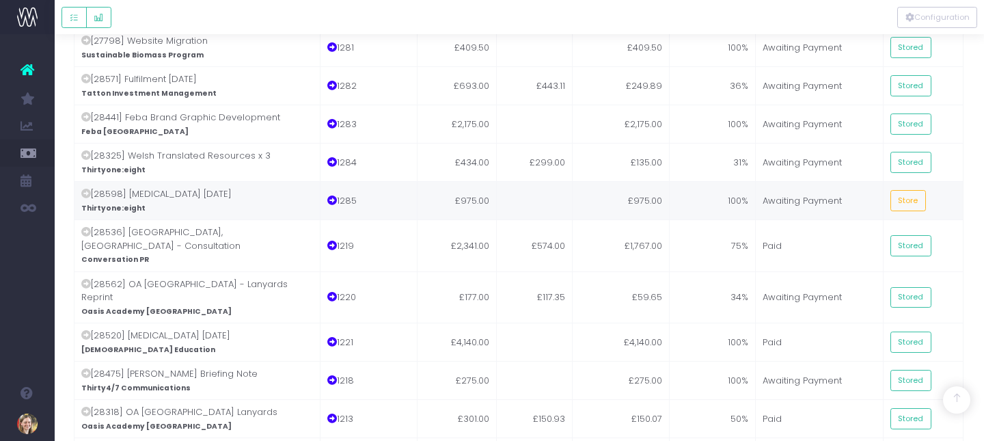
scroll to position [2825, 1]
click at [899, 189] on button "Store" at bounding box center [908, 199] width 36 height 21
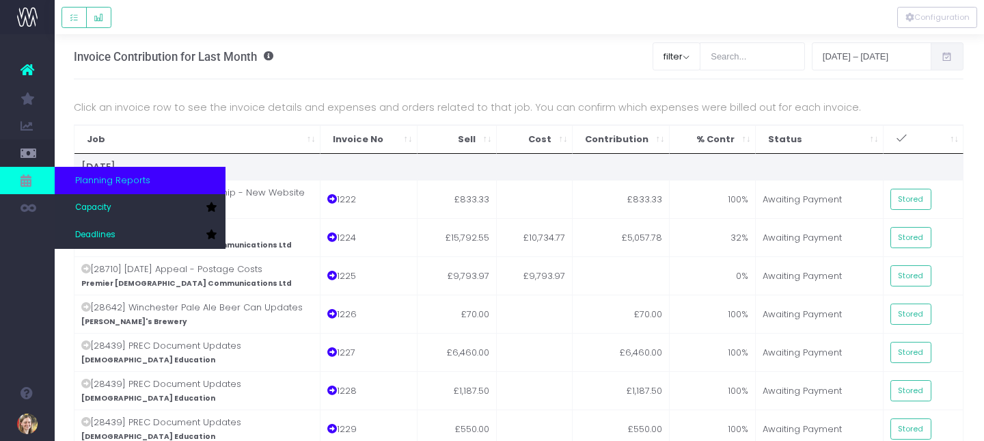
scroll to position [0, 0]
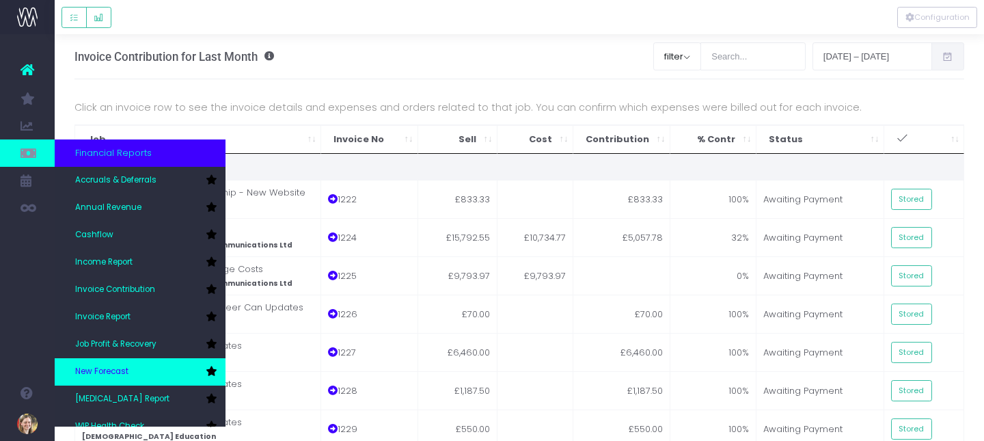
click at [113, 364] on link "New Forecast" at bounding box center [140, 371] width 171 height 27
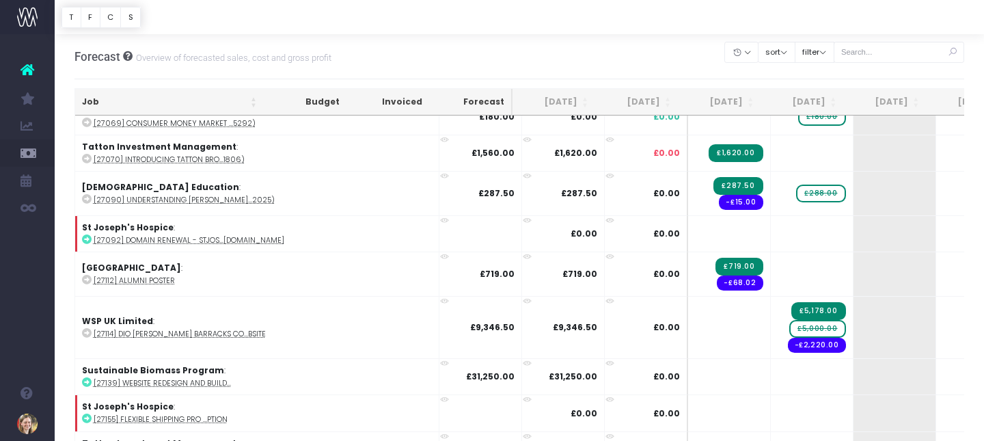
scroll to position [1569, 0]
